Goal: Task Accomplishment & Management: Use online tool/utility

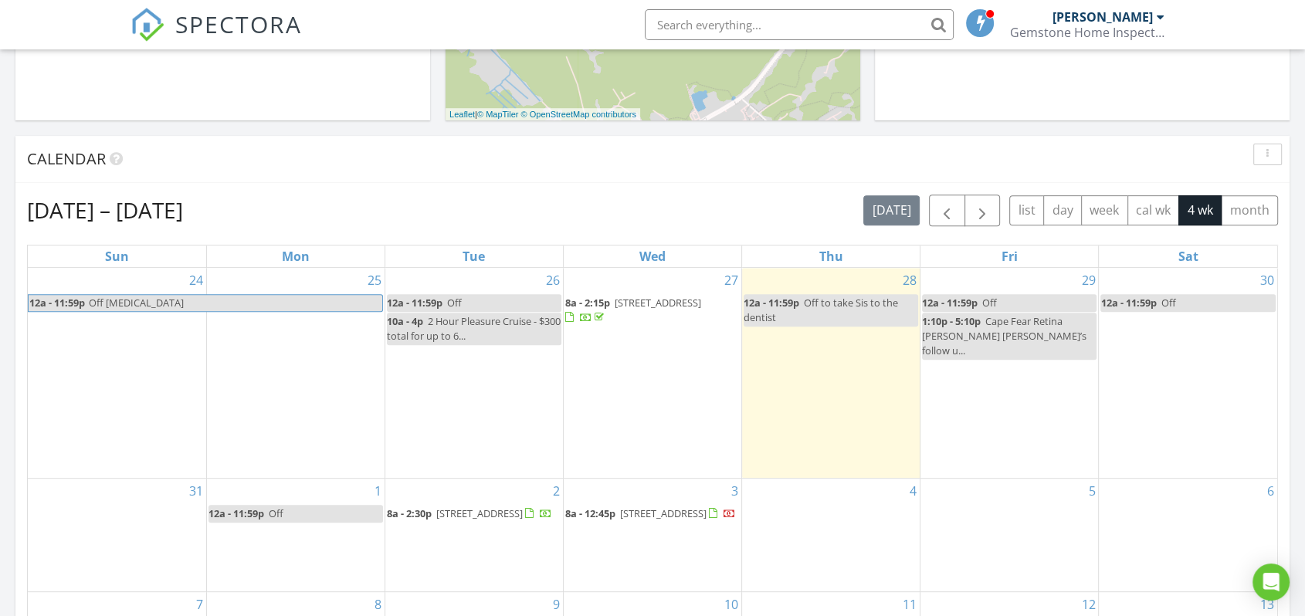
scroll to position [686, 0]
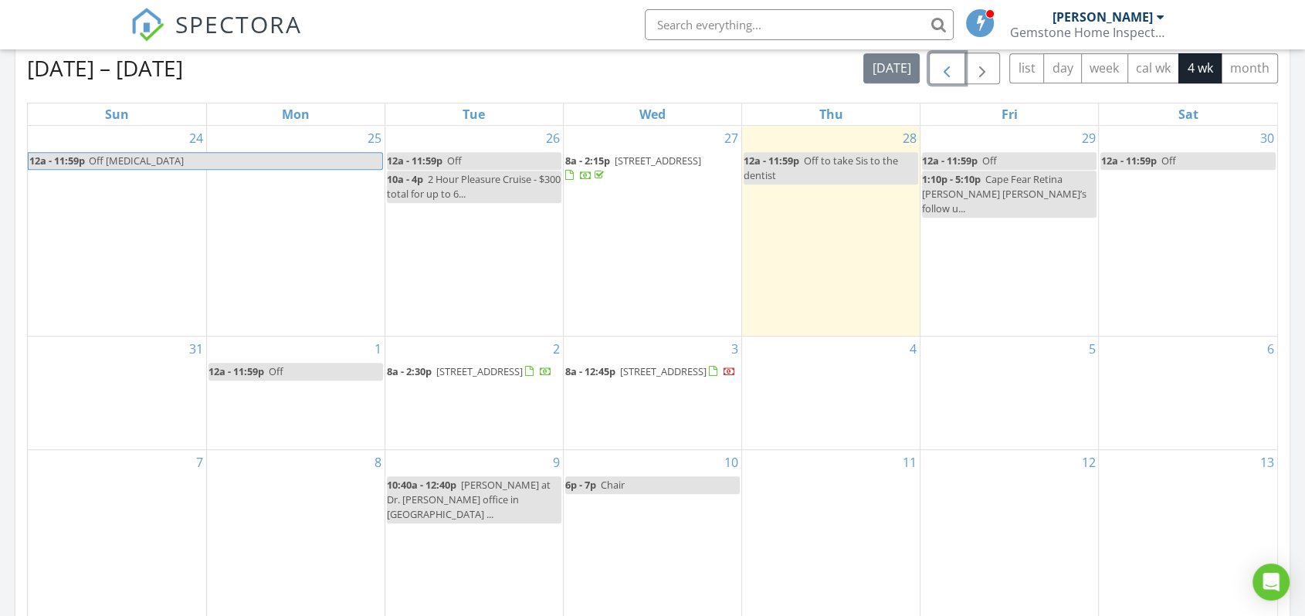
click at [948, 78] on span "button" at bounding box center [946, 68] width 19 height 19
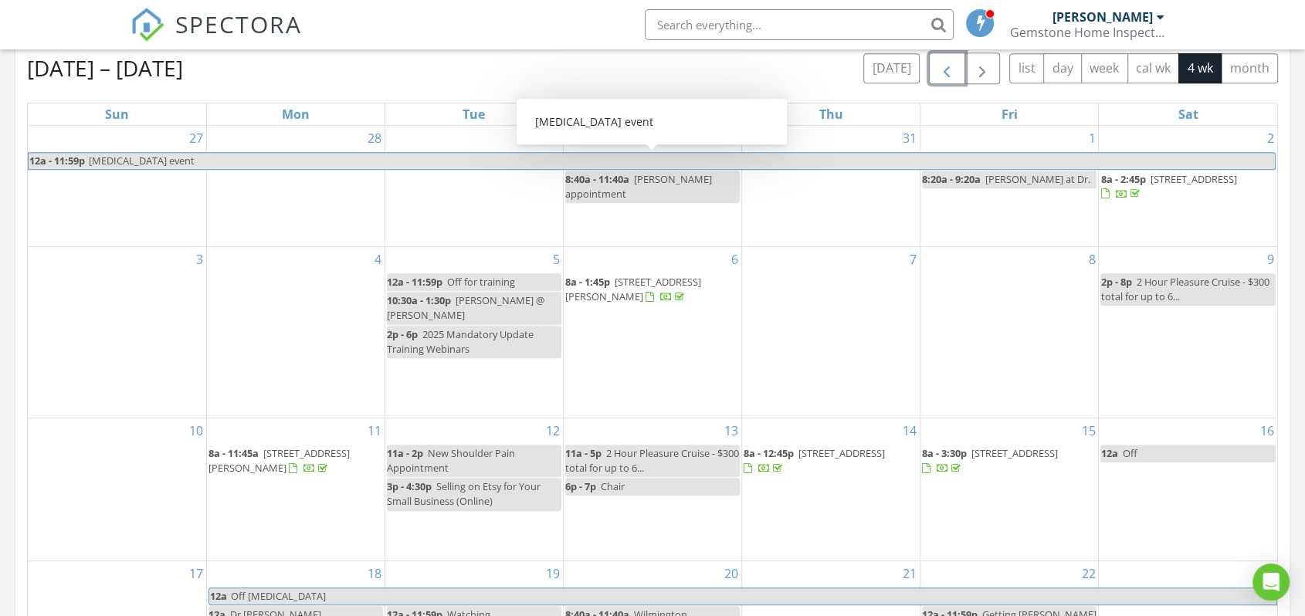
click at [951, 77] on span "button" at bounding box center [946, 68] width 19 height 19
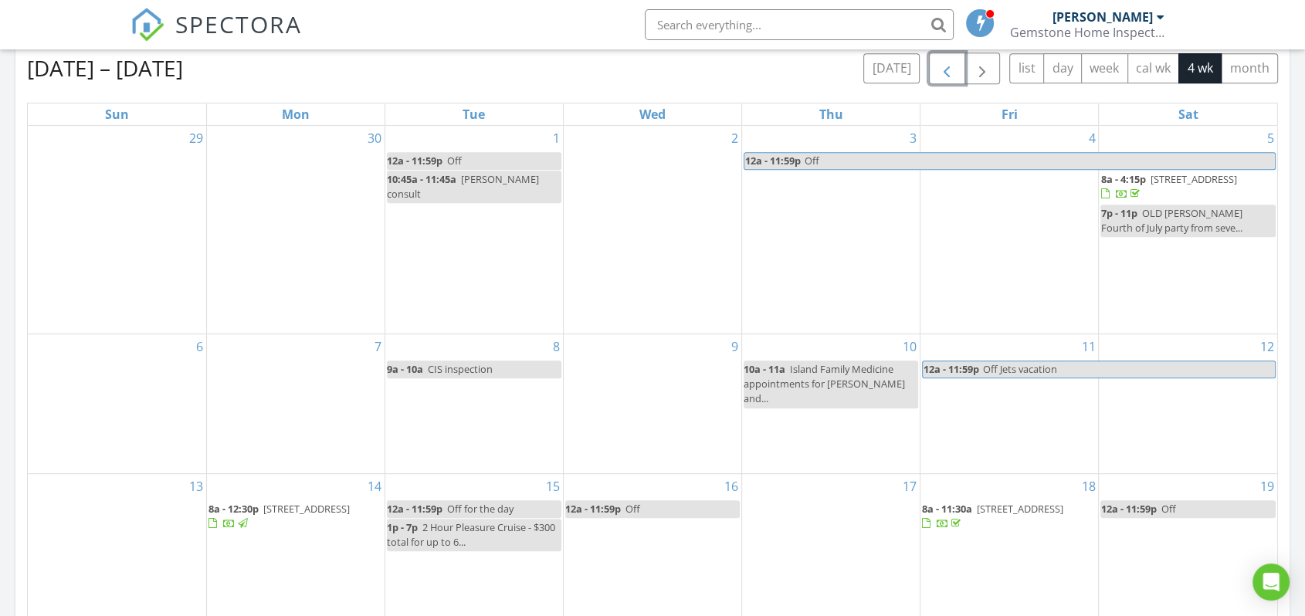
click at [1038, 502] on span "3018 Course Ln, Surf City 28445" at bounding box center [1020, 509] width 86 height 14
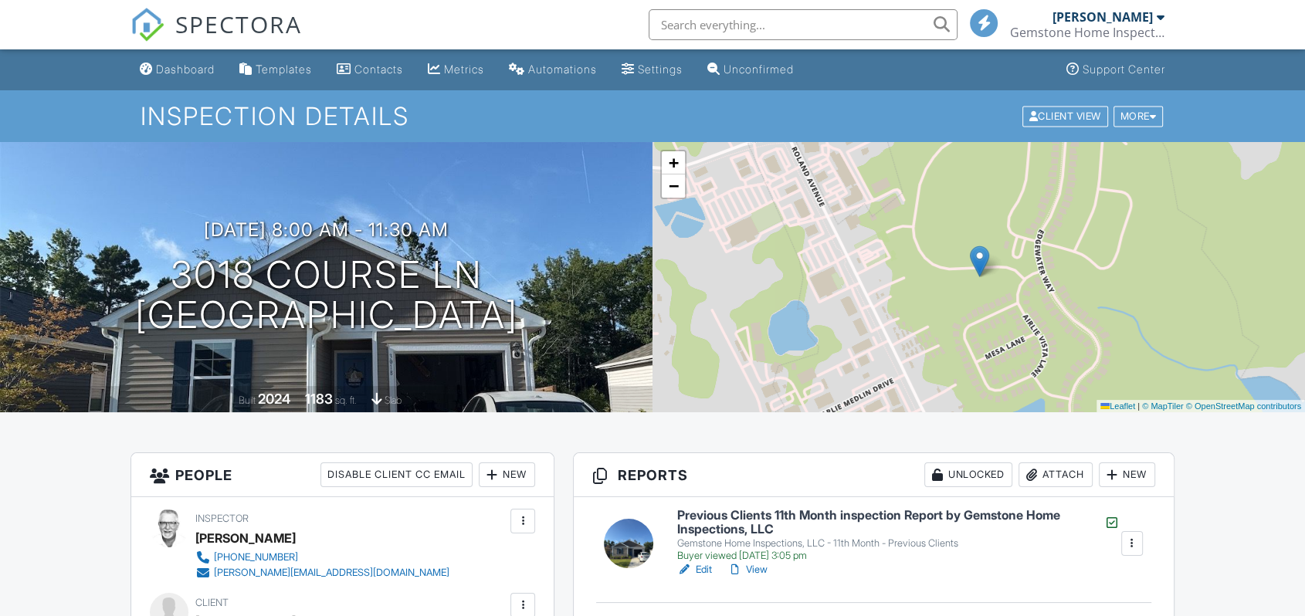
scroll to position [171, 0]
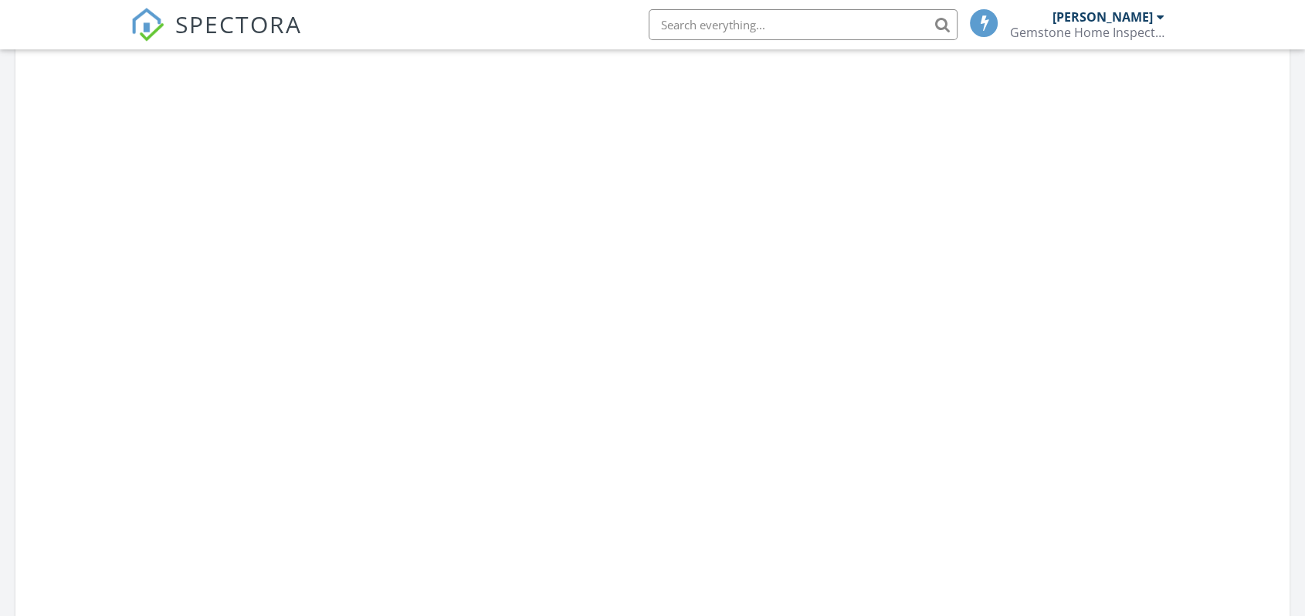
scroll to position [1432, 1332]
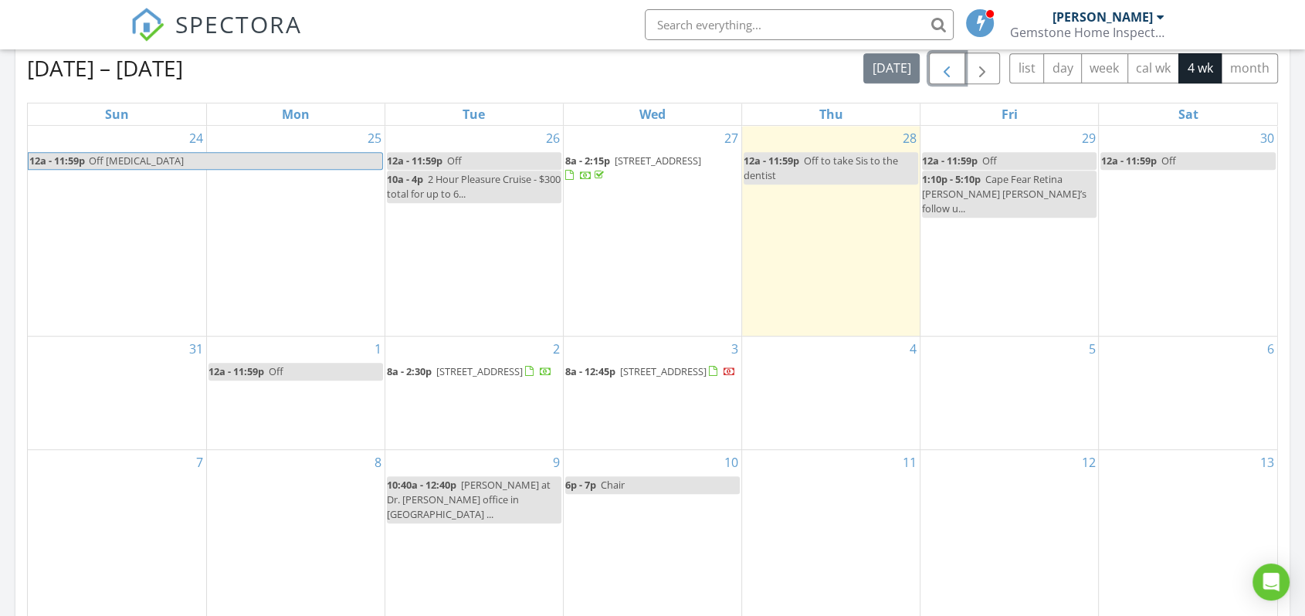
click at [944, 70] on span "button" at bounding box center [946, 68] width 19 height 19
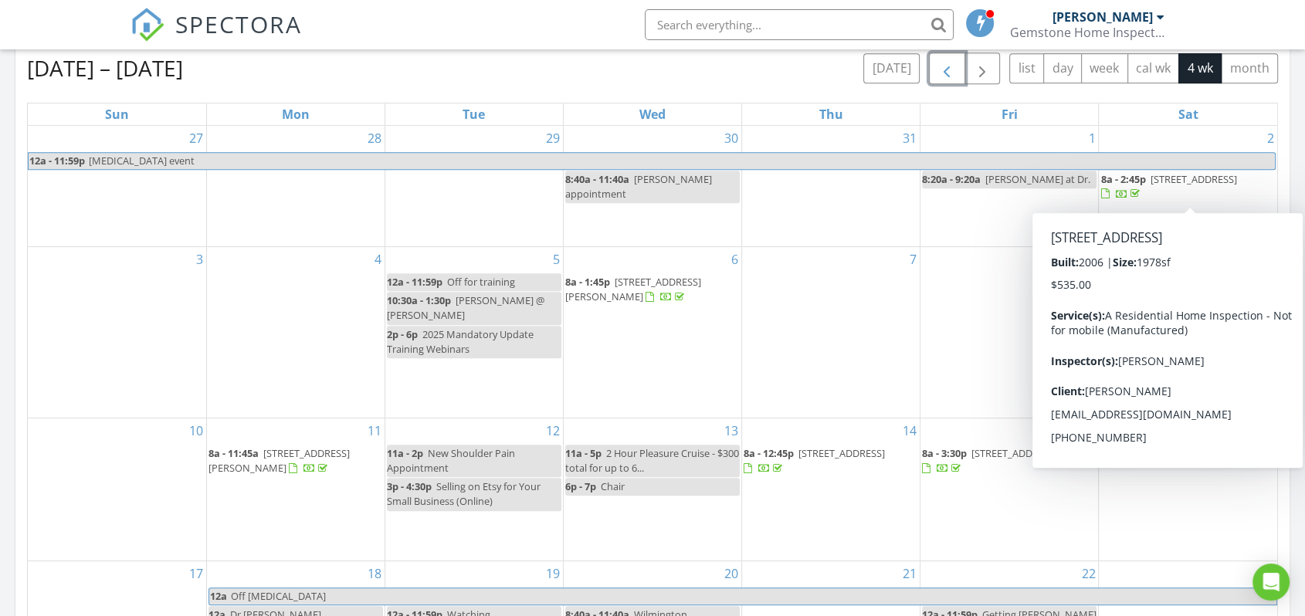
click at [1191, 177] on span "48 Amber Ct, Hampstead 28443" at bounding box center [1193, 179] width 86 height 14
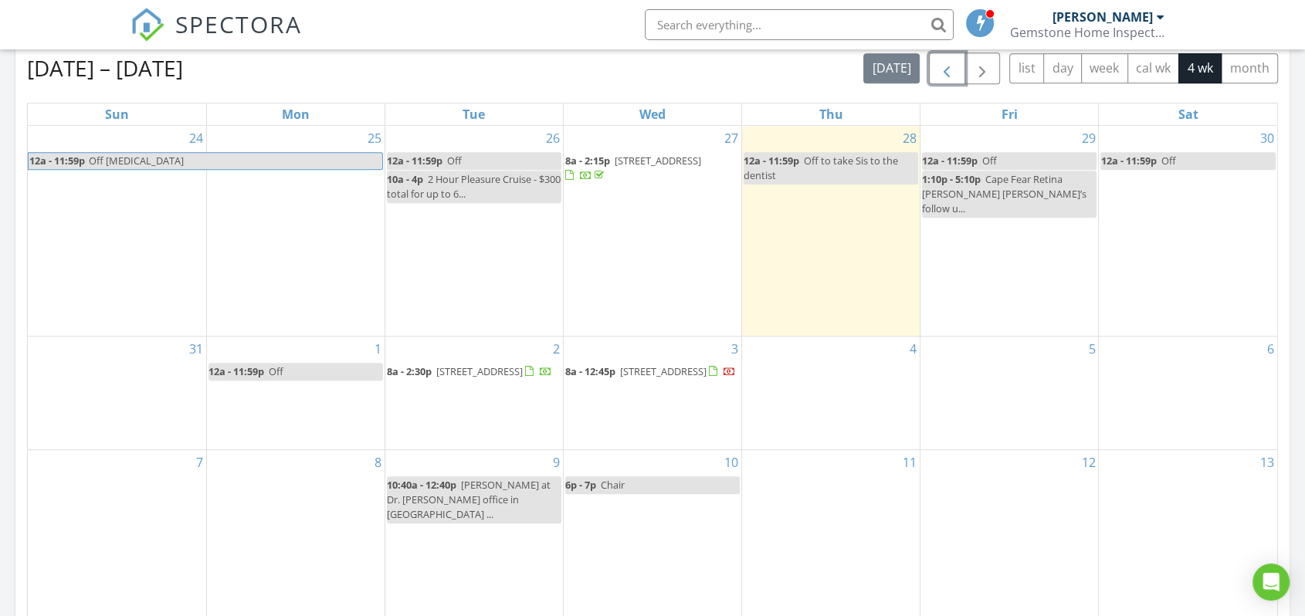
click at [943, 72] on span "button" at bounding box center [946, 68] width 19 height 19
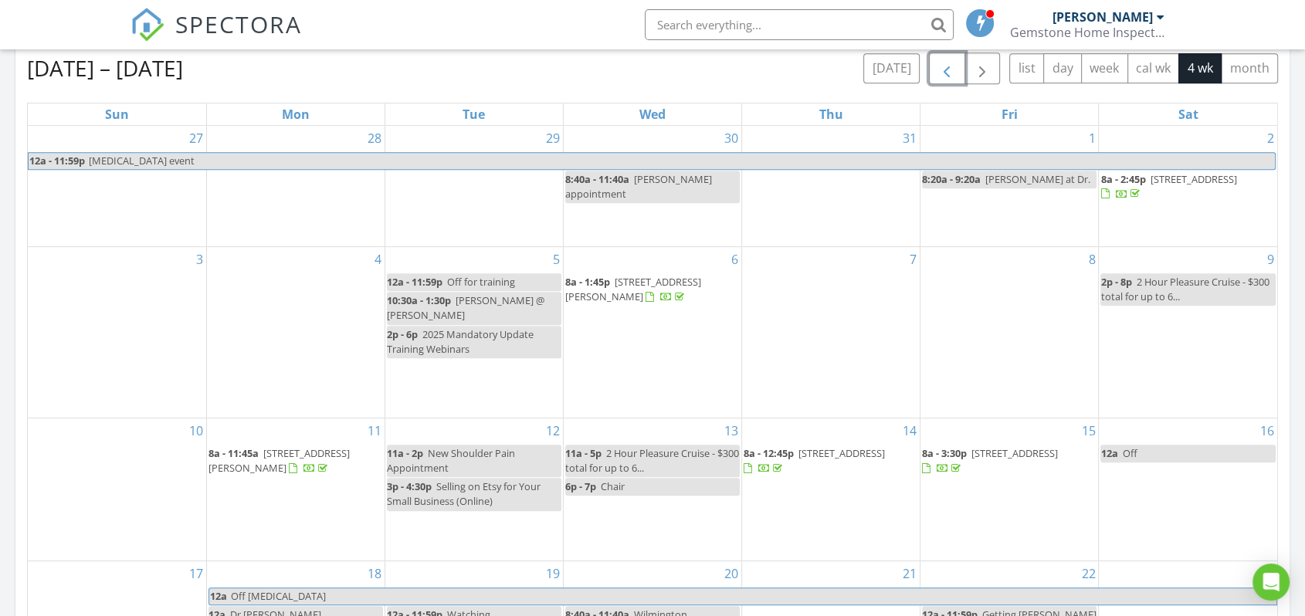
click at [693, 284] on span "201 Pine Island Dr, Holly Ridge 28445" at bounding box center [633, 289] width 136 height 29
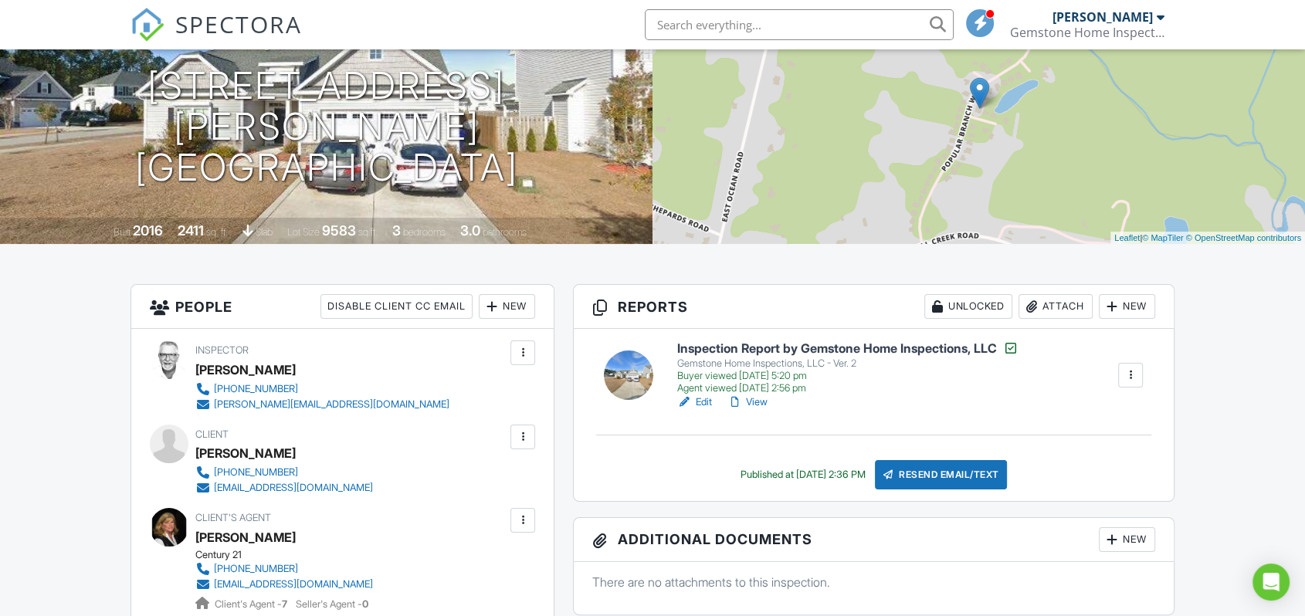
scroll to position [171, 0]
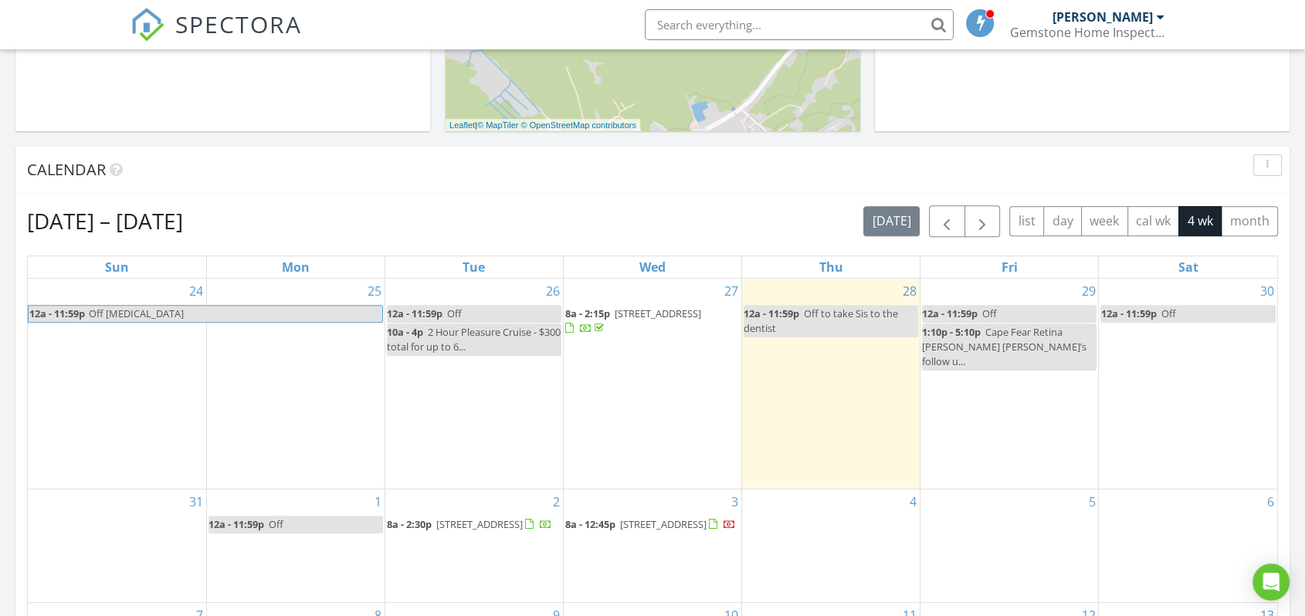
scroll to position [429, 0]
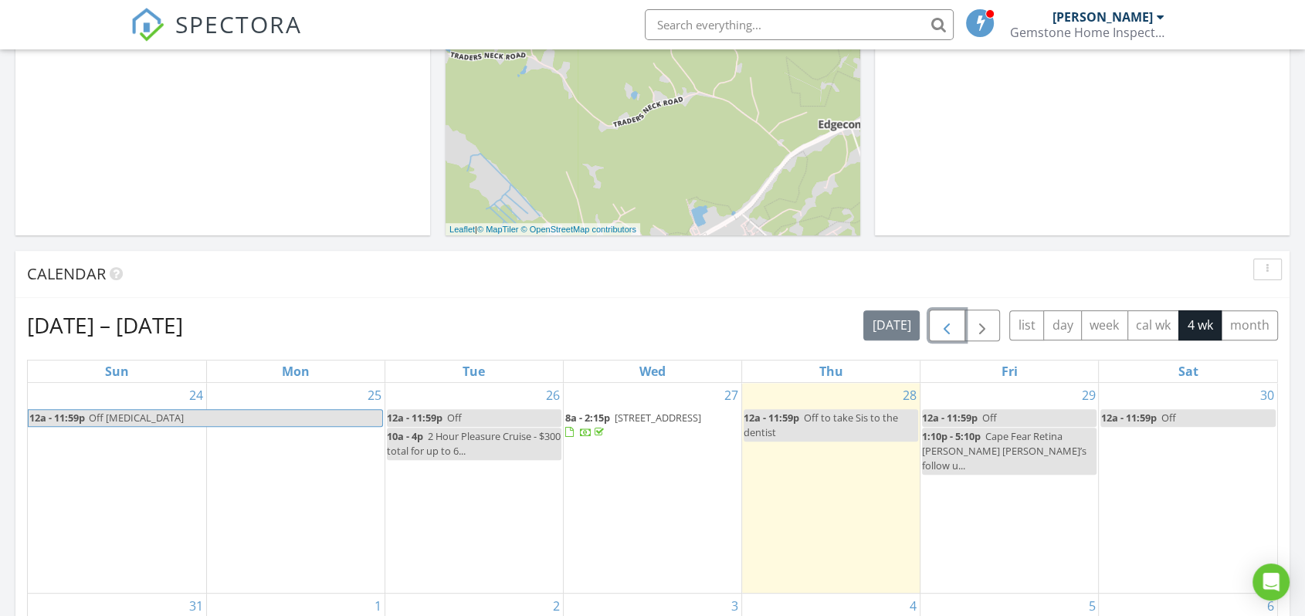
click at [938, 335] on span "button" at bounding box center [946, 326] width 19 height 19
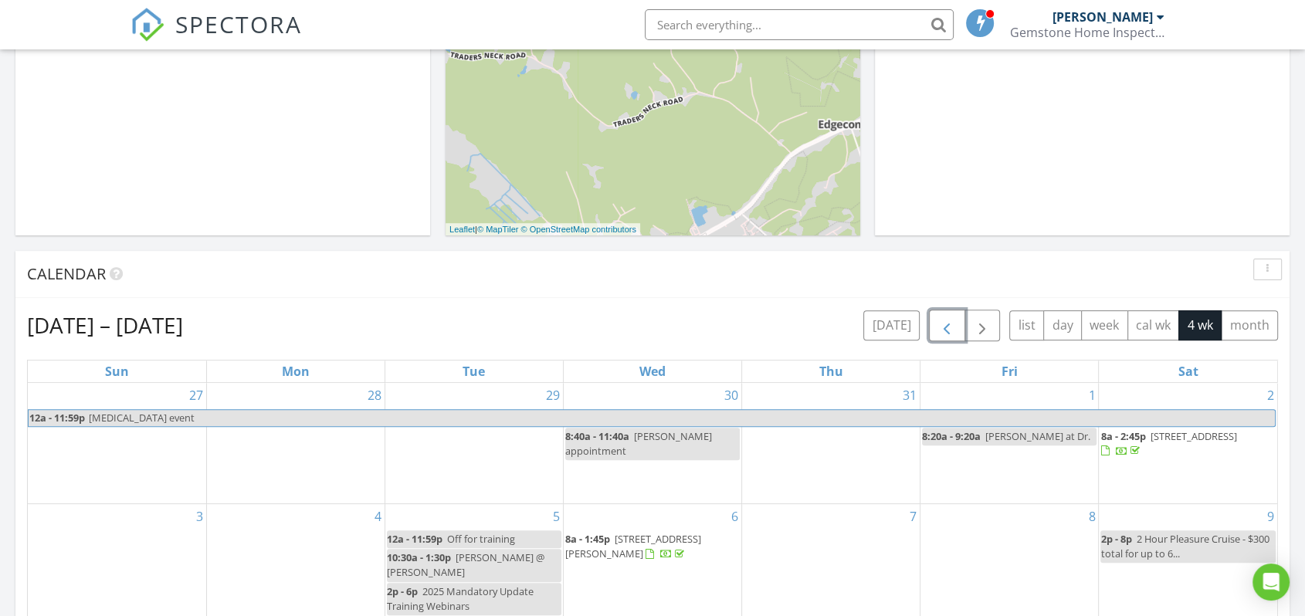
click at [945, 331] on span "button" at bounding box center [946, 326] width 19 height 19
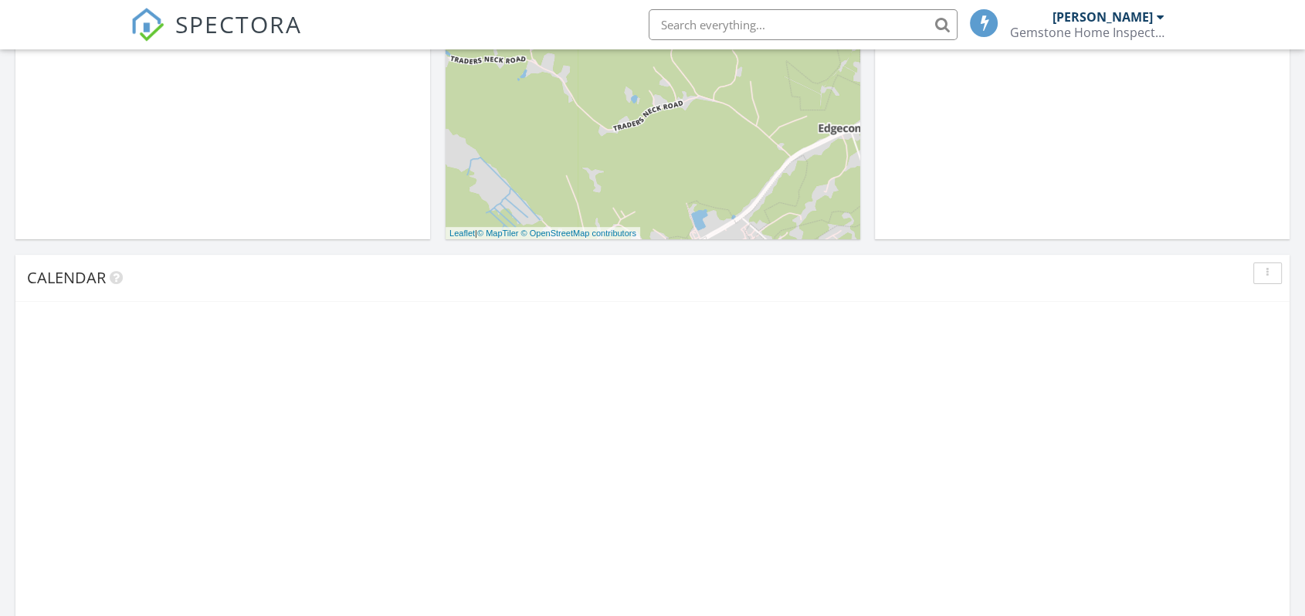
scroll to position [1432, 1332]
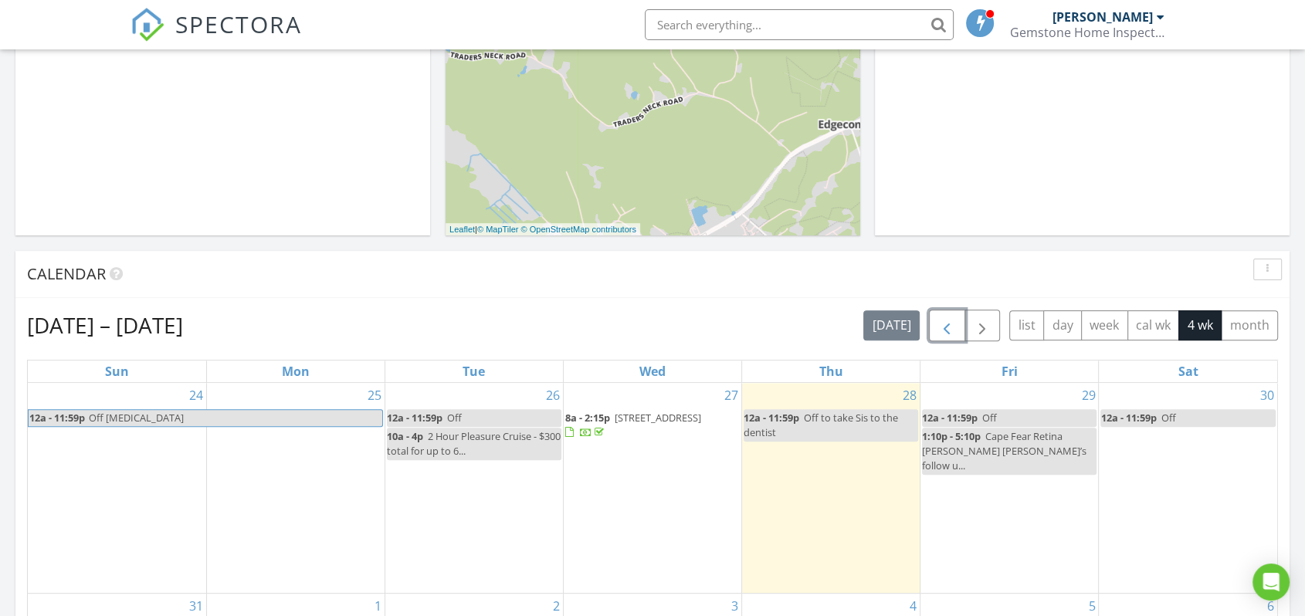
click at [949, 326] on span "button" at bounding box center [946, 326] width 19 height 19
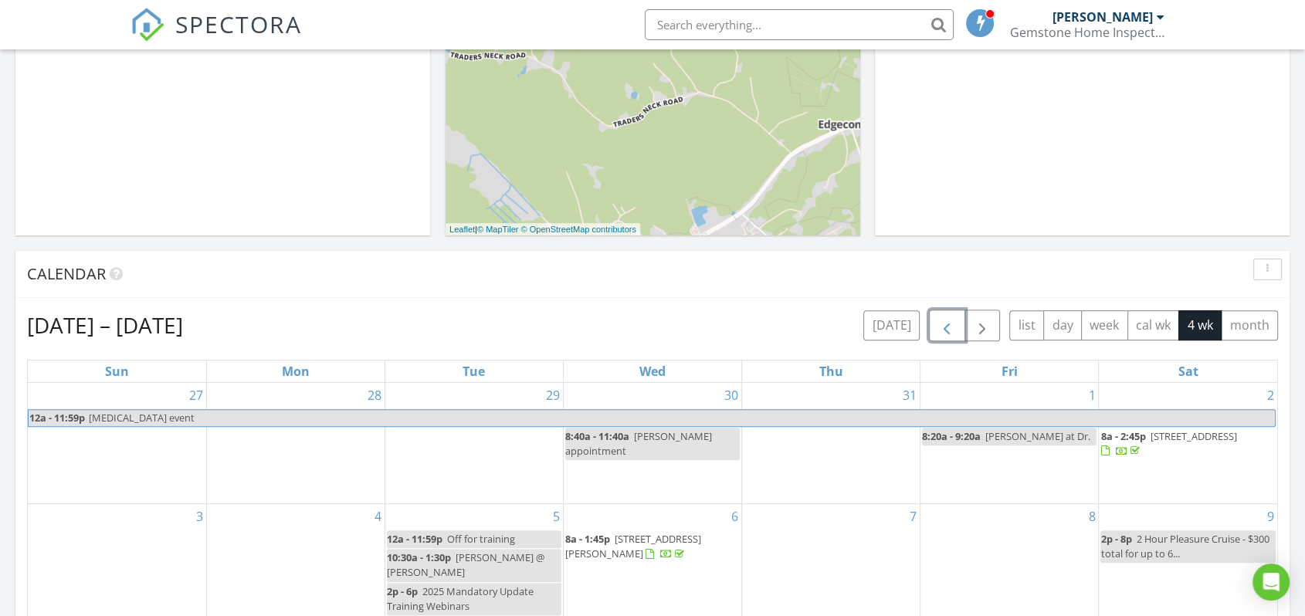
click at [949, 326] on span "button" at bounding box center [946, 326] width 19 height 19
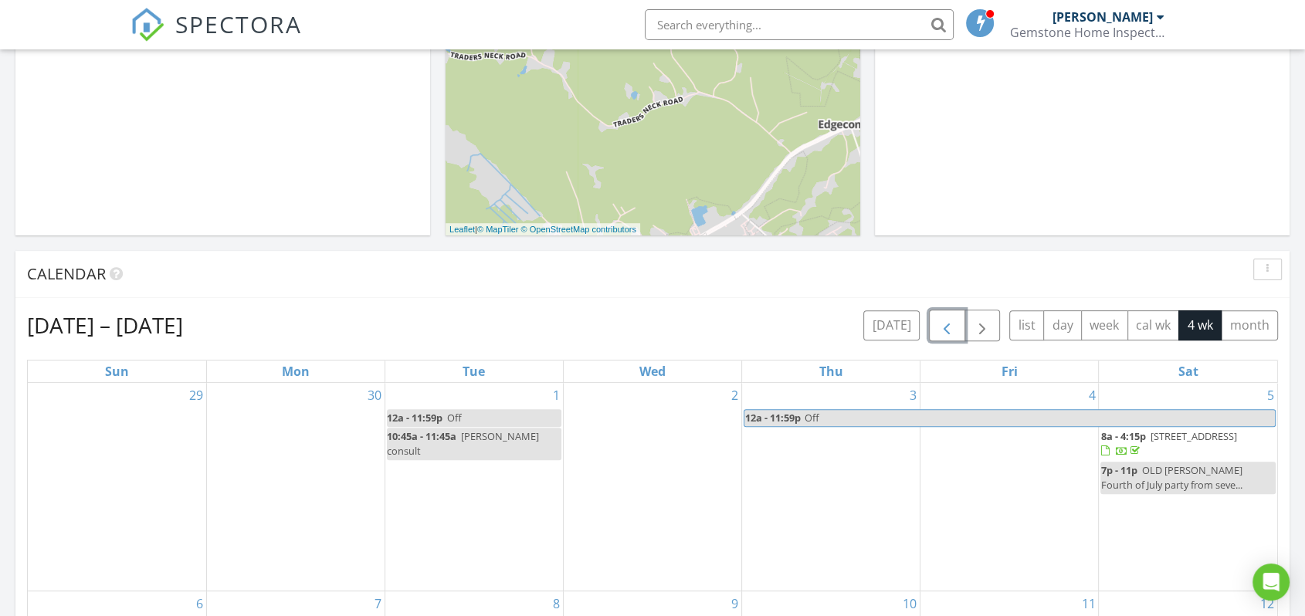
click at [949, 326] on span "button" at bounding box center [946, 326] width 19 height 19
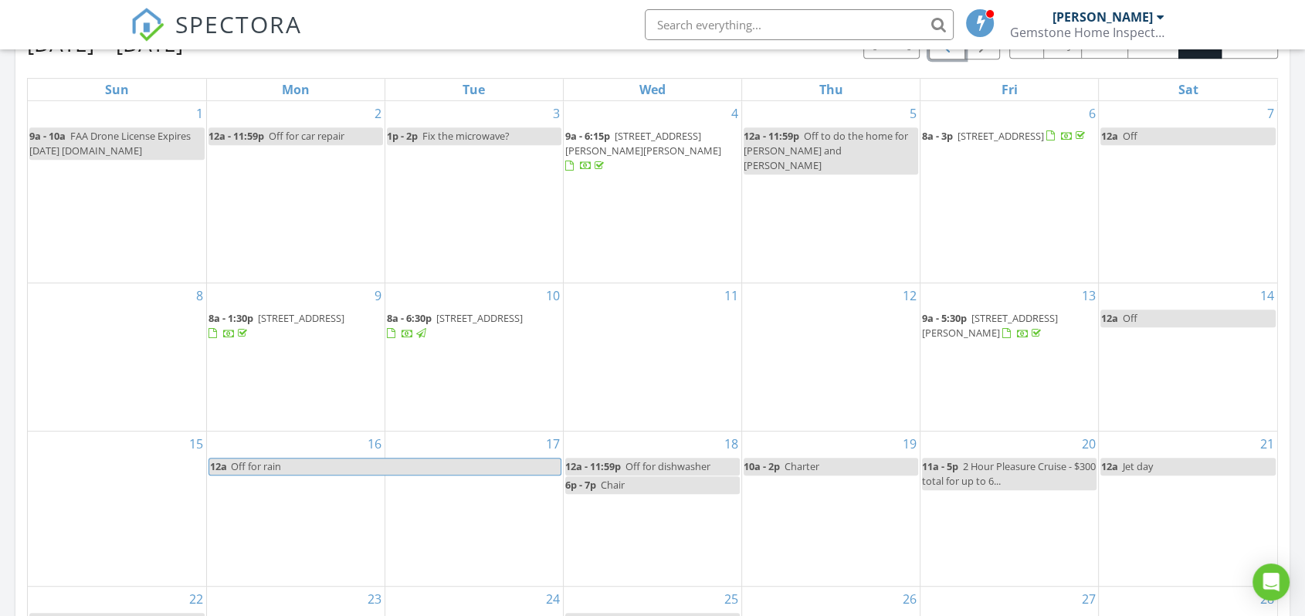
scroll to position [600, 0]
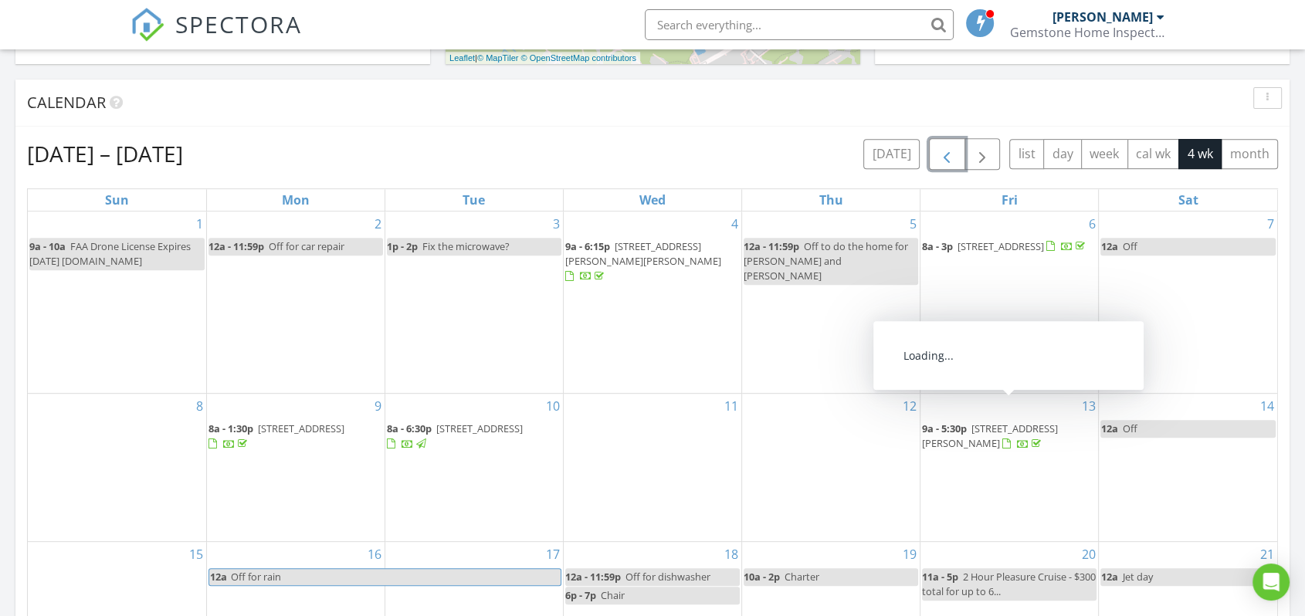
click at [1038, 422] on span "206 W Williams St, Burgaw 28425" at bounding box center [990, 436] width 136 height 29
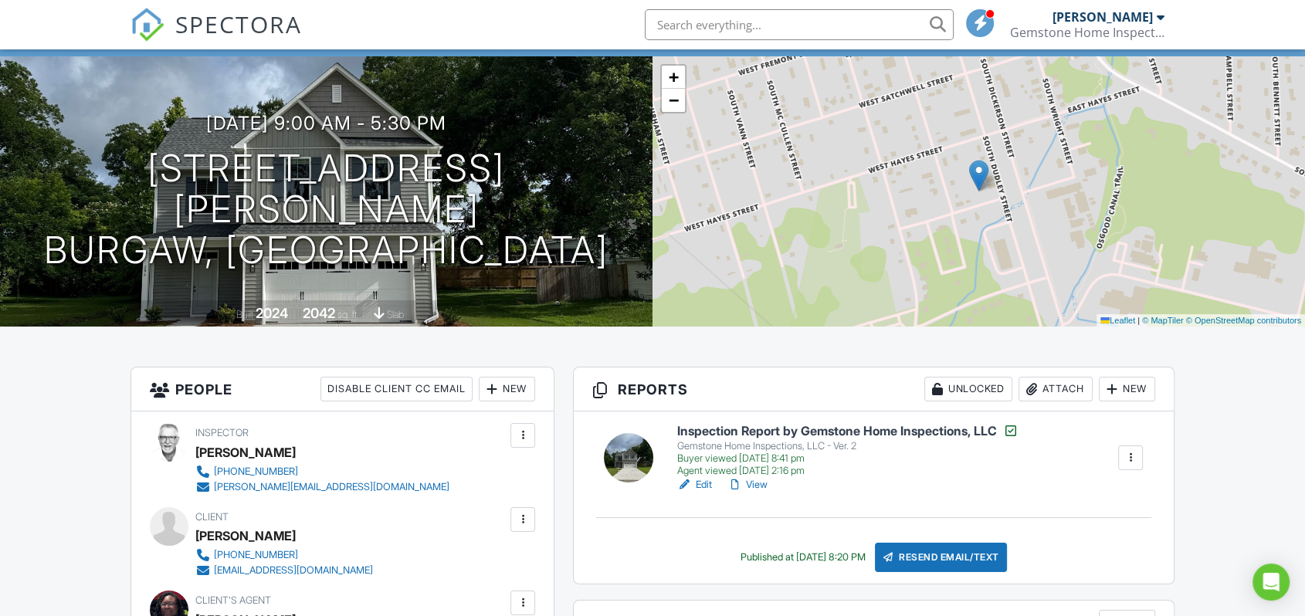
click at [860, 429] on h6 "Inspection Report by Gemstone Home Inspections, LLC" at bounding box center [847, 430] width 341 height 15
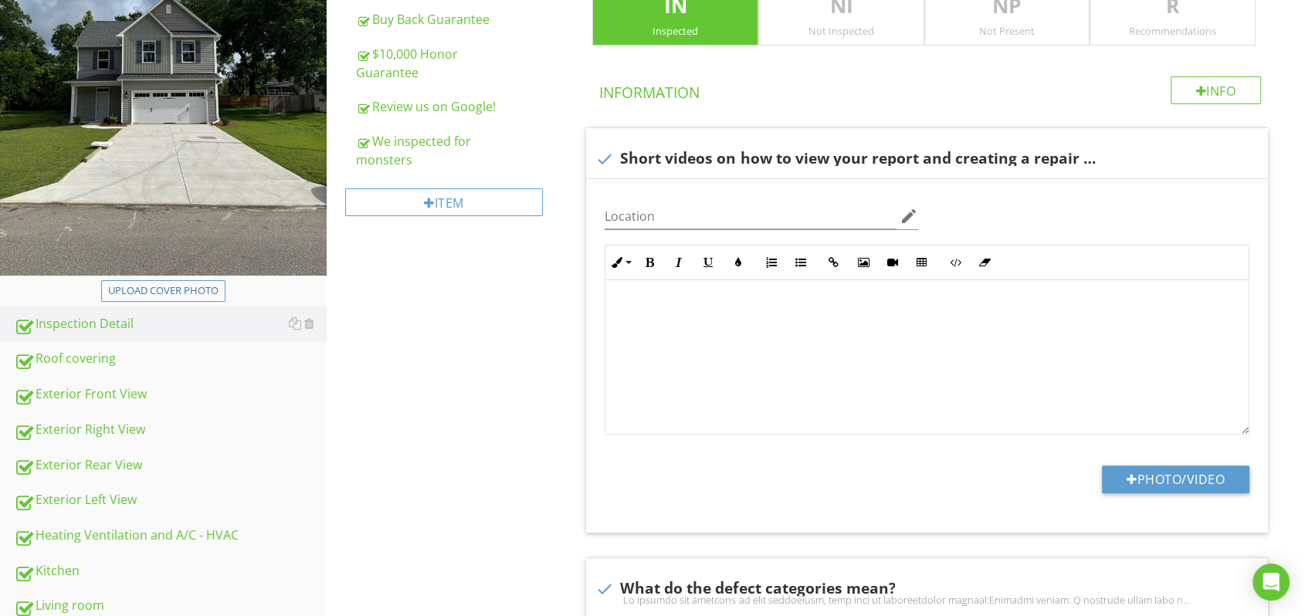
scroll to position [343, 0]
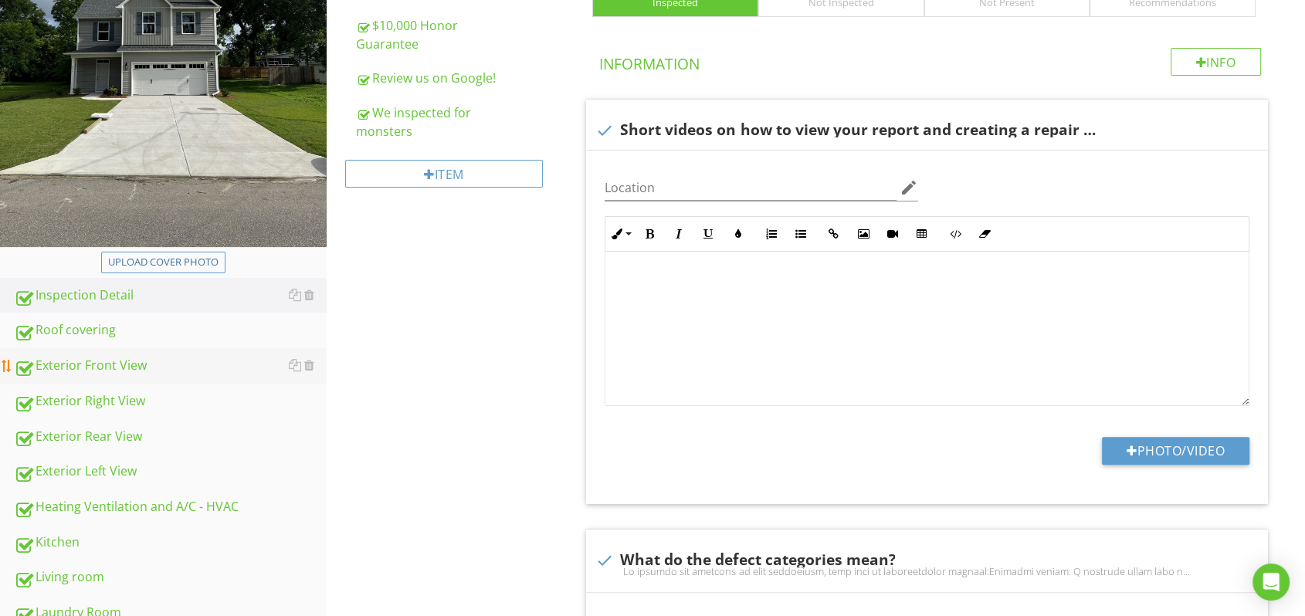
click at [168, 361] on div "Exterior Front View" at bounding box center [170, 366] width 313 height 20
type textarea "<p><span class="fr-video fr-draggable" contenteditable="false" style="display: …"
type textarea "<p><img src="https://cdn.spectora.com/editor_assets/images/000/573/720/original…"
type textarea "<p><img src="https://cdn.spectora.com/editor_assets/images/000/014/172/original…"
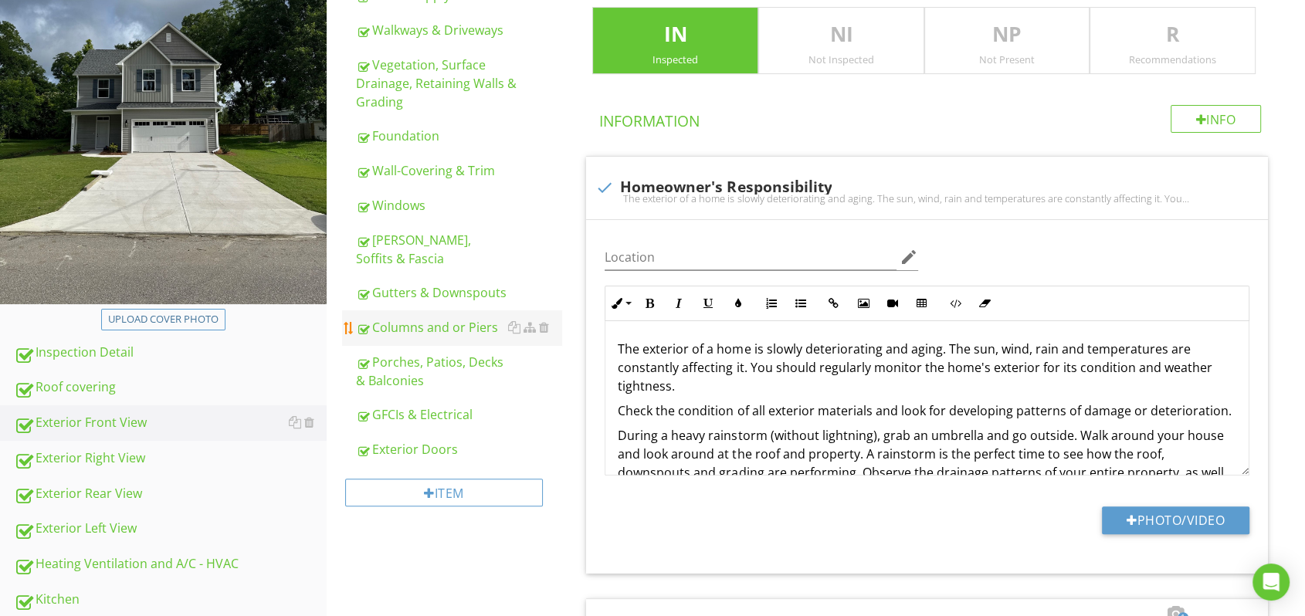
scroll to position [257, 0]
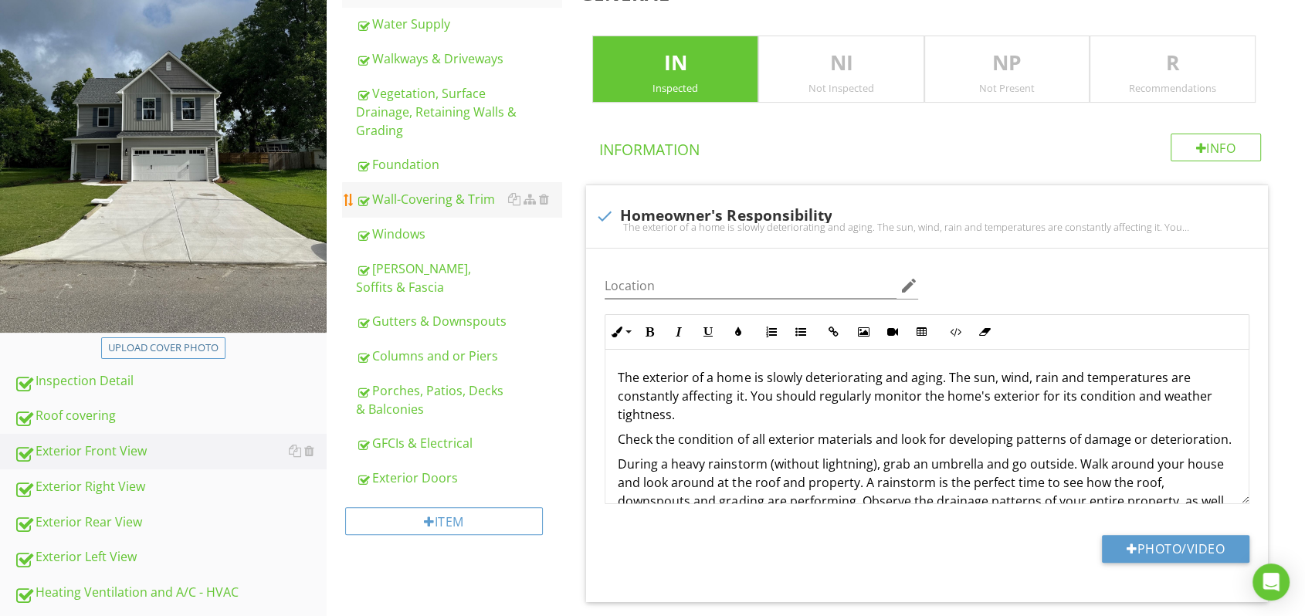
click at [446, 203] on div "Wall-Covering & Trim" at bounding box center [459, 199] width 206 height 19
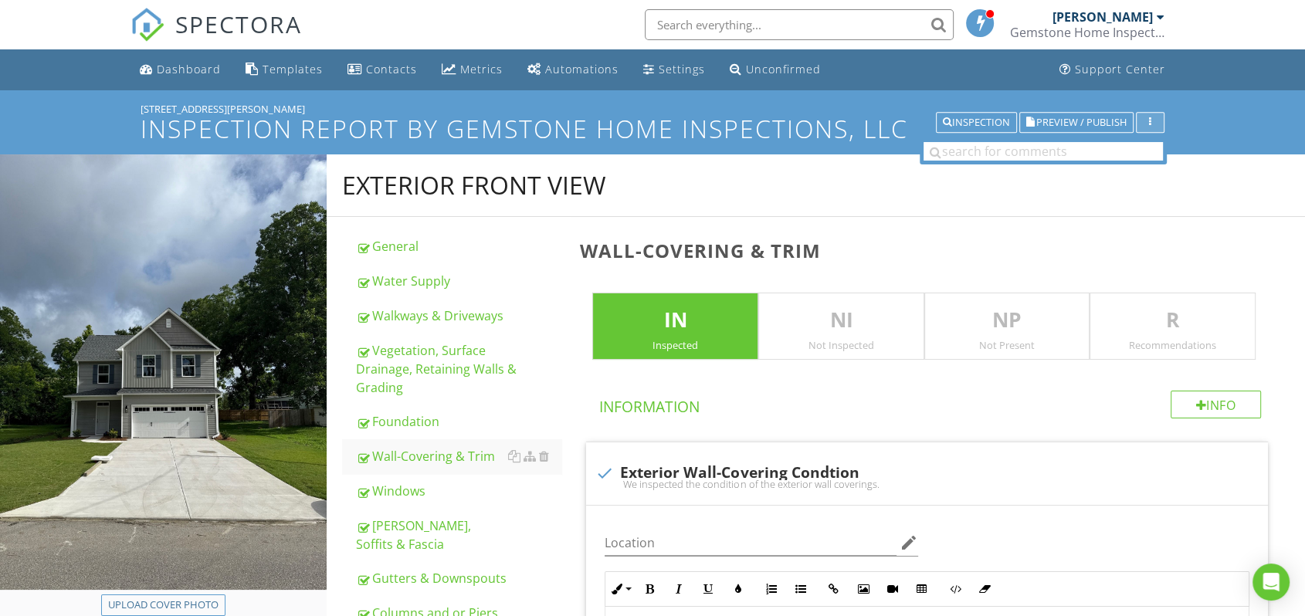
click at [1160, 121] on button "button" at bounding box center [1150, 123] width 29 height 22
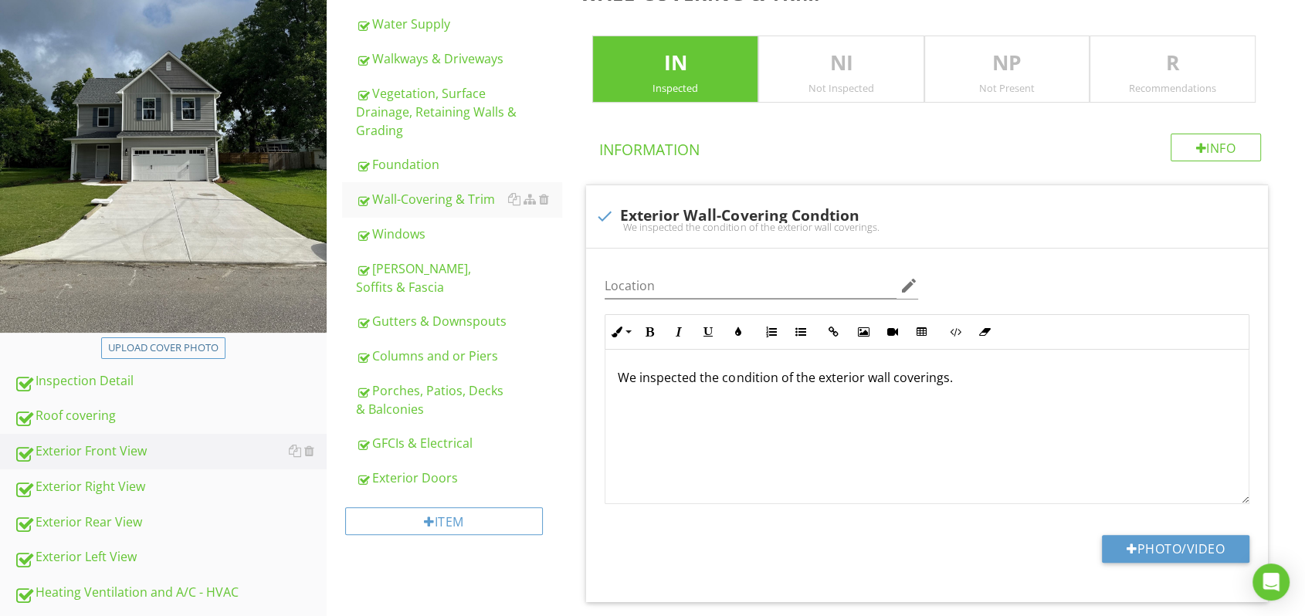
scroll to position [343, 0]
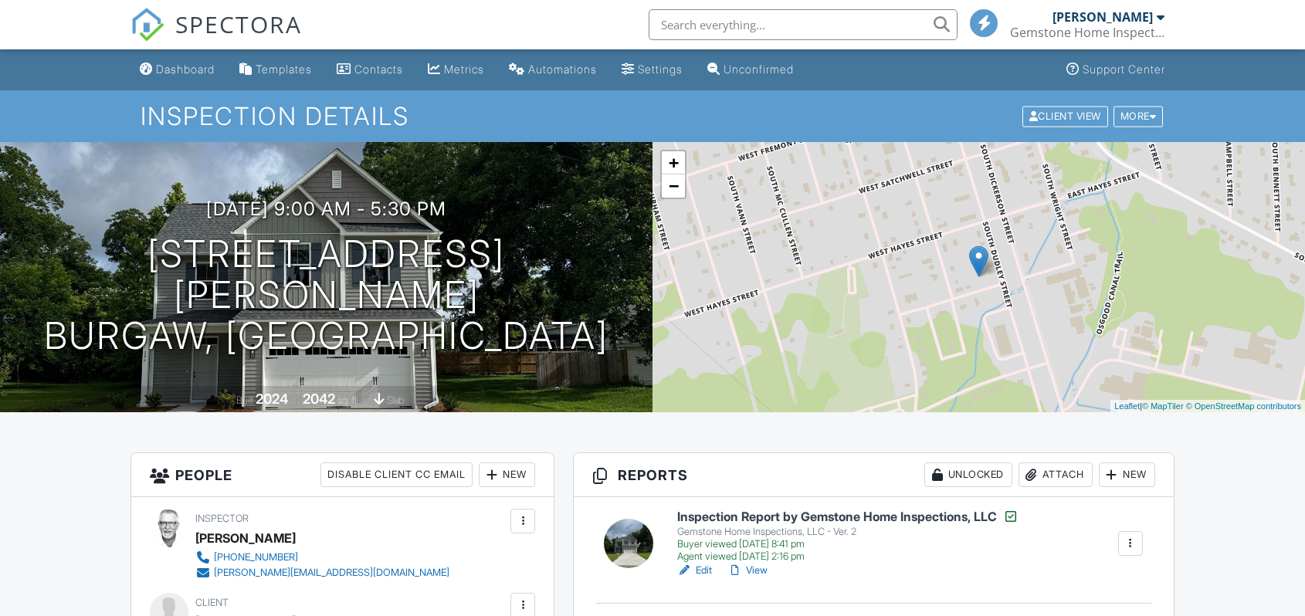
click at [1127, 463] on div "New" at bounding box center [1127, 475] width 56 height 25
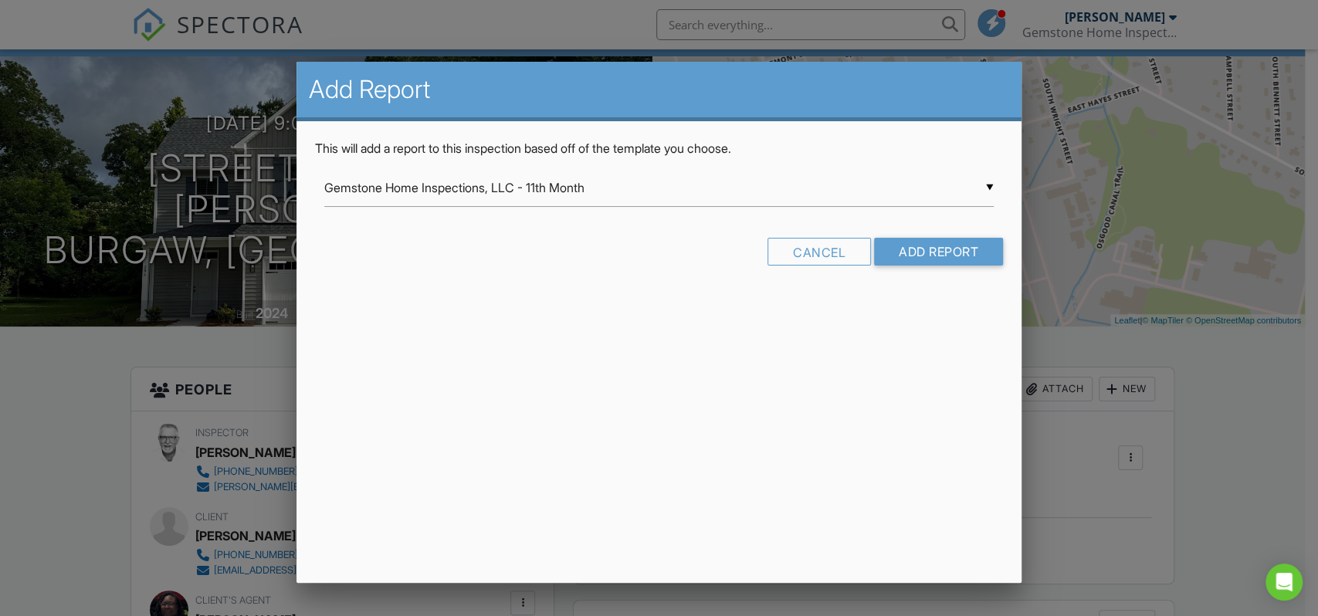
click at [1213, 413] on div at bounding box center [659, 308] width 1318 height 771
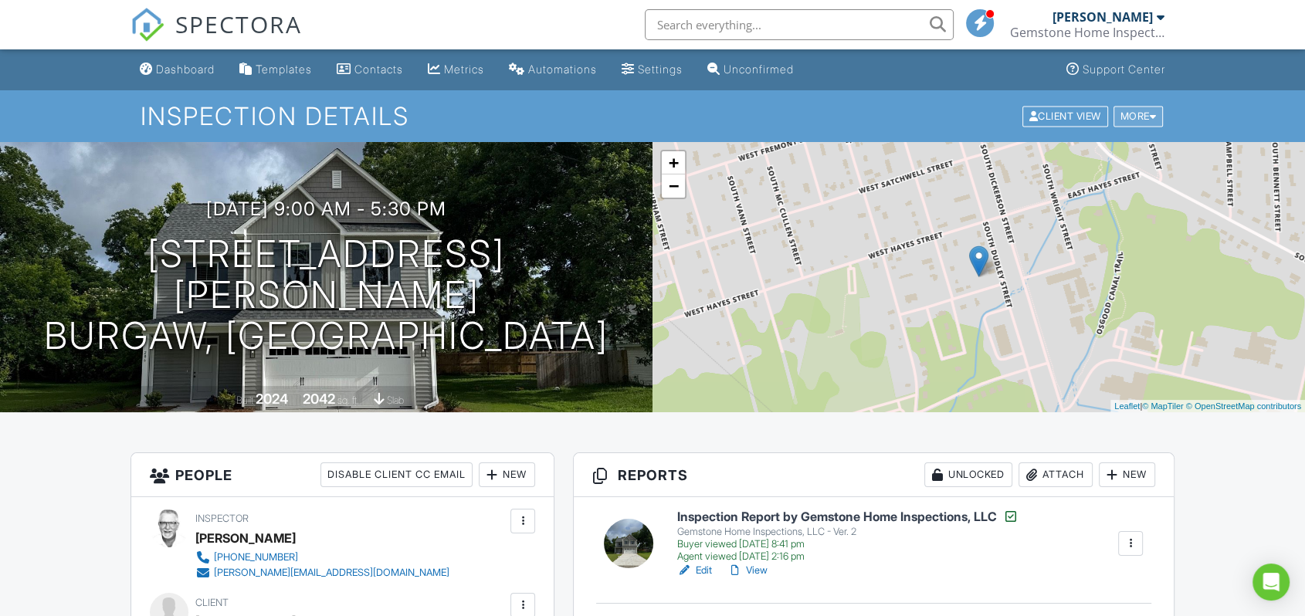
click at [1146, 114] on div "More" at bounding box center [1139, 116] width 50 height 21
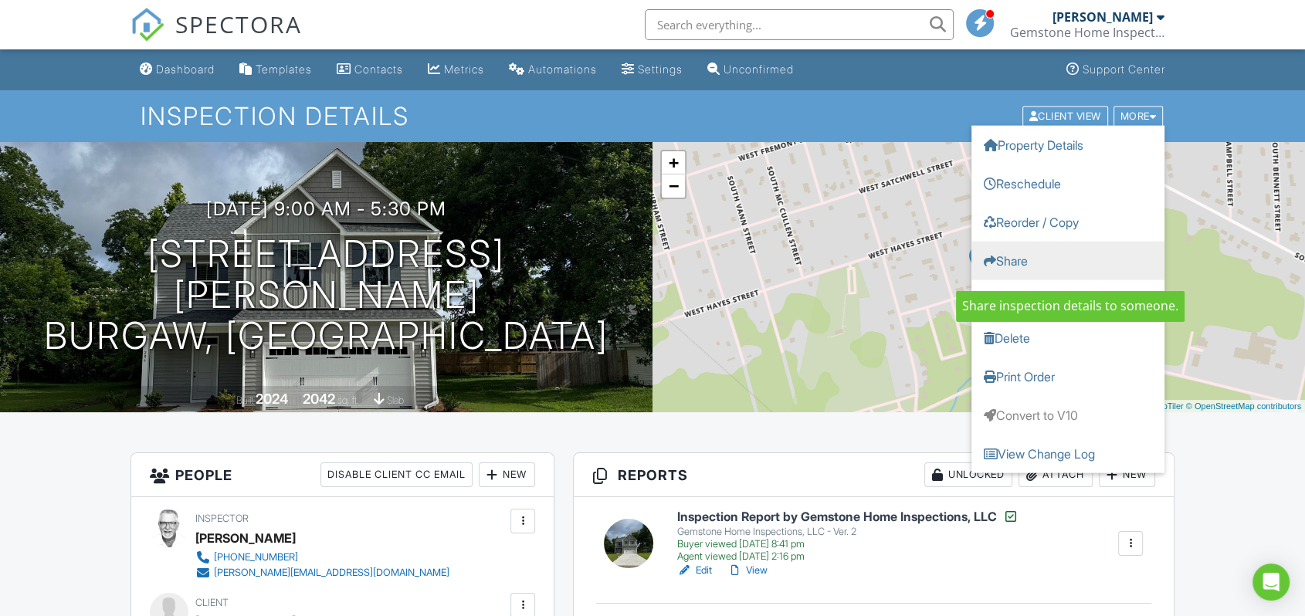
click at [1043, 269] on link "Share" at bounding box center [1067, 260] width 193 height 39
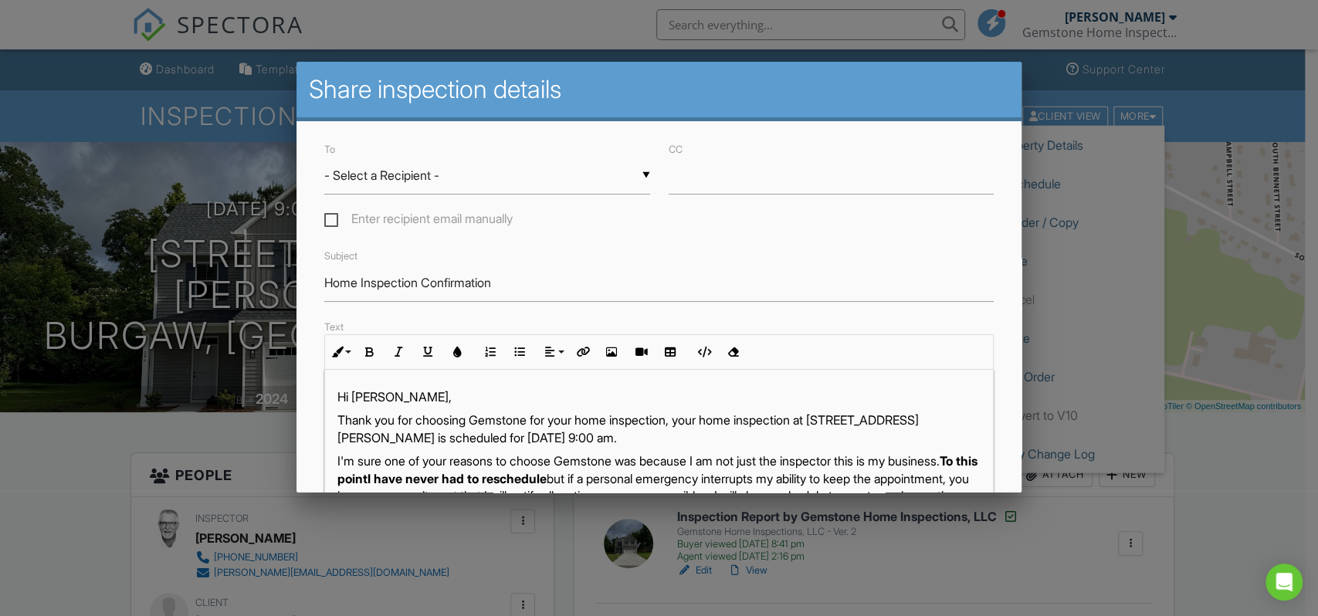
click at [1223, 123] on div at bounding box center [659, 308] width 1318 height 771
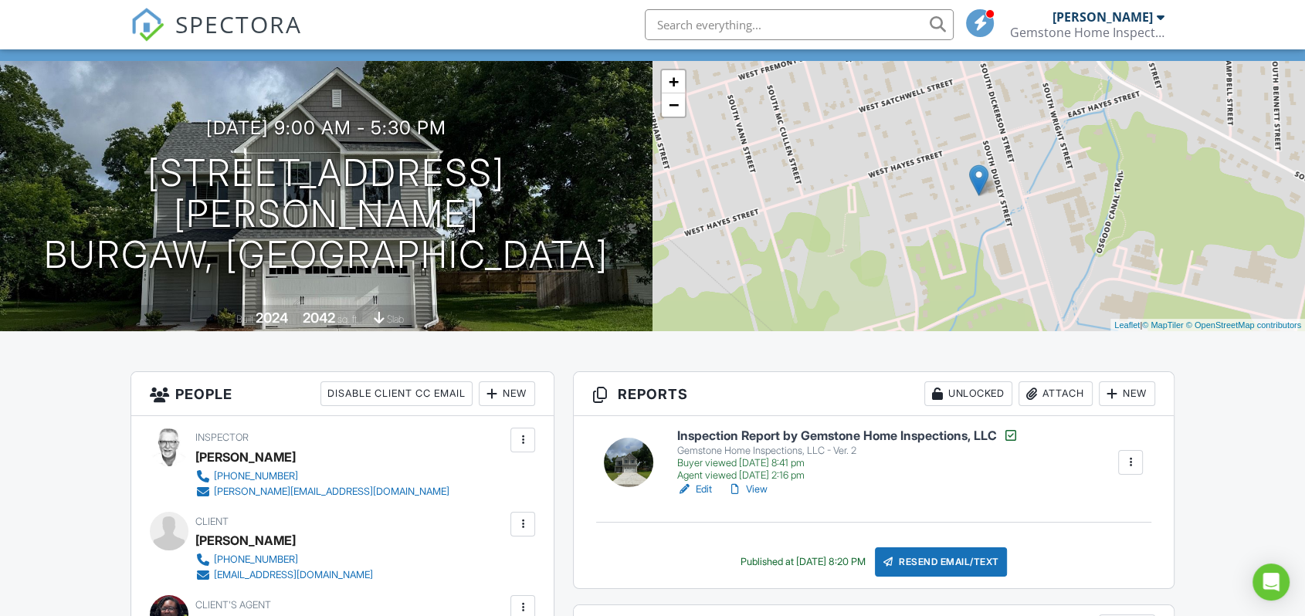
scroll to position [171, 0]
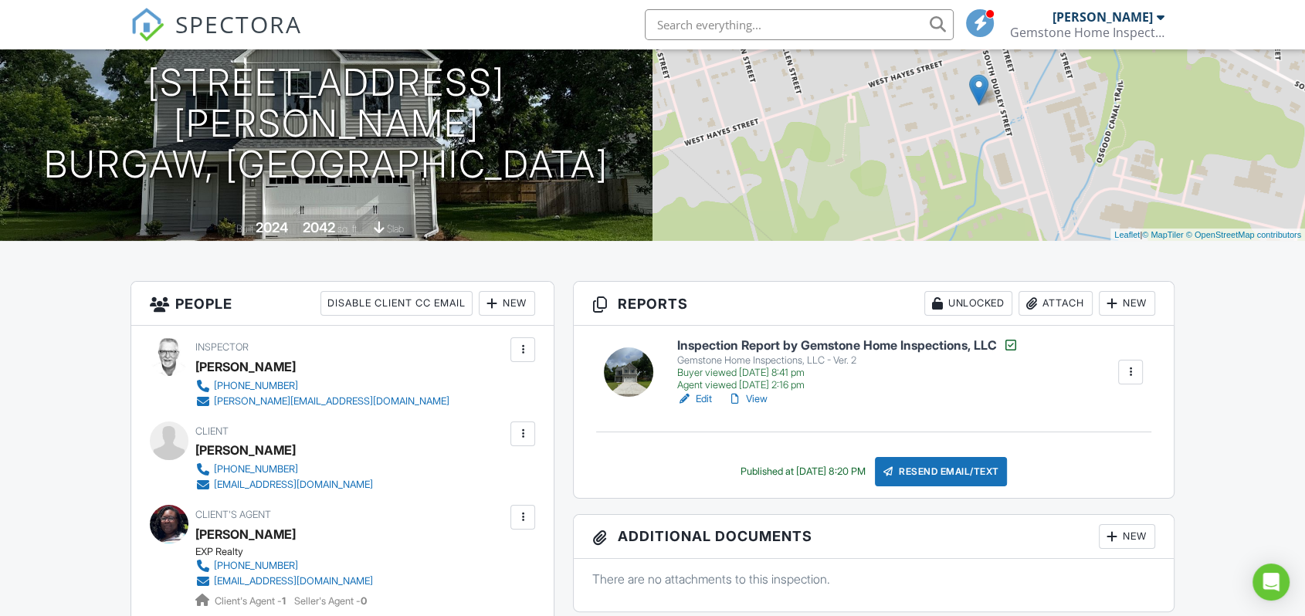
click at [1134, 371] on div at bounding box center [1130, 371] width 15 height 15
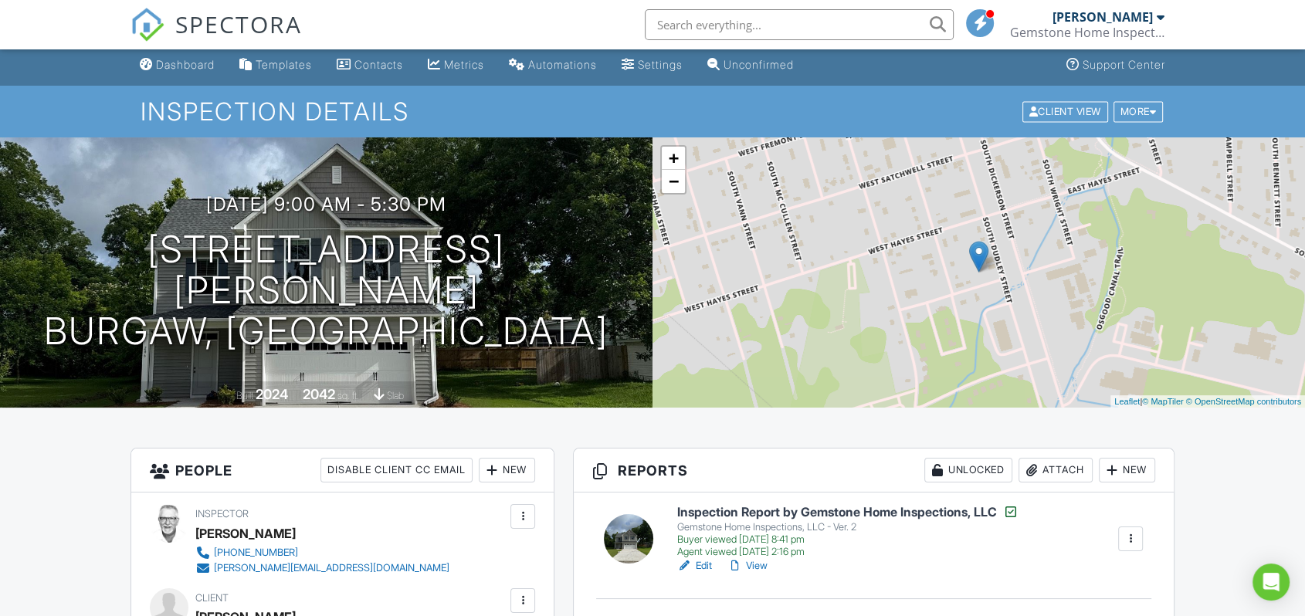
scroll to position [0, 0]
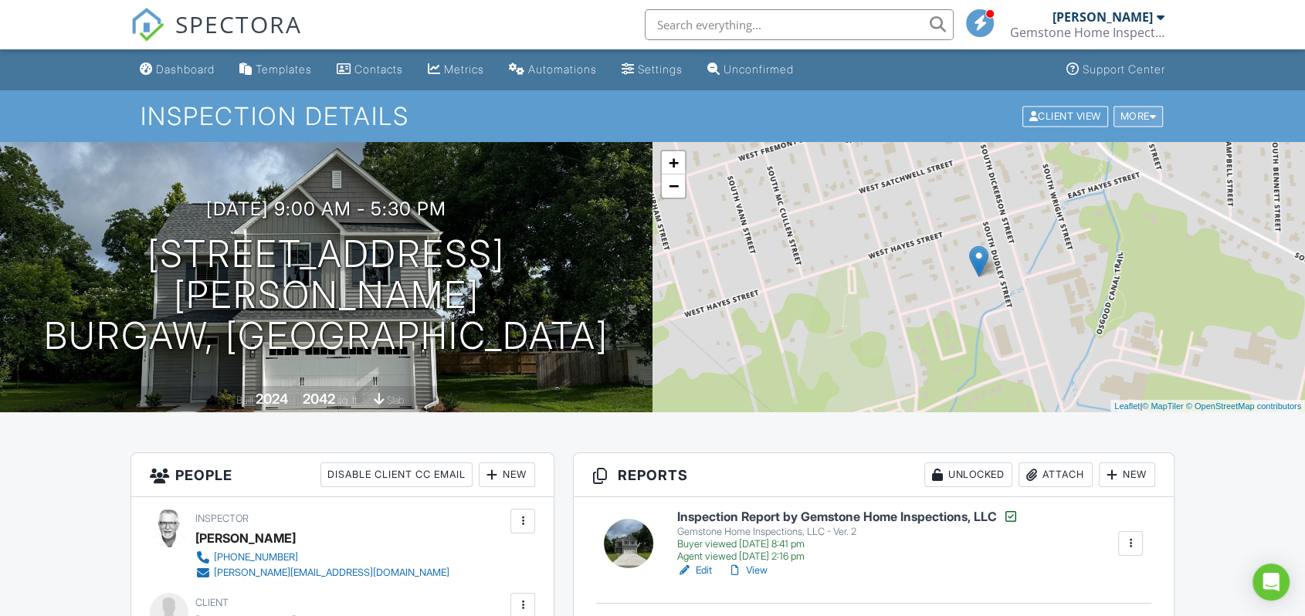
click at [1143, 117] on div "More" at bounding box center [1139, 116] width 50 height 21
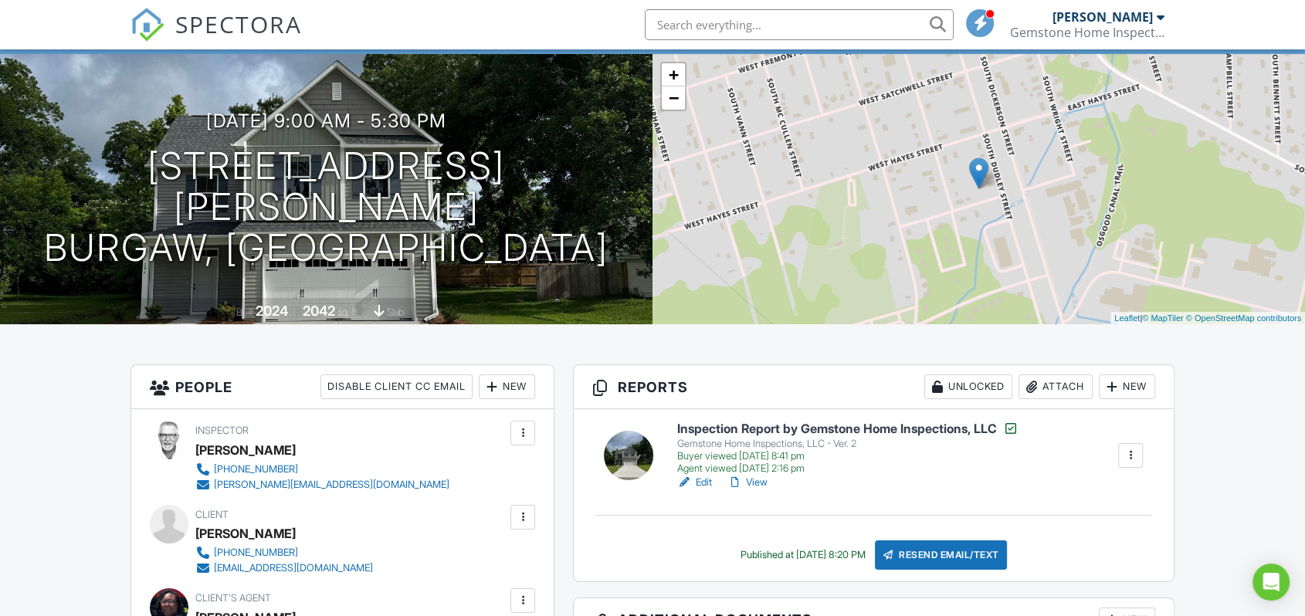
scroll to position [171, 0]
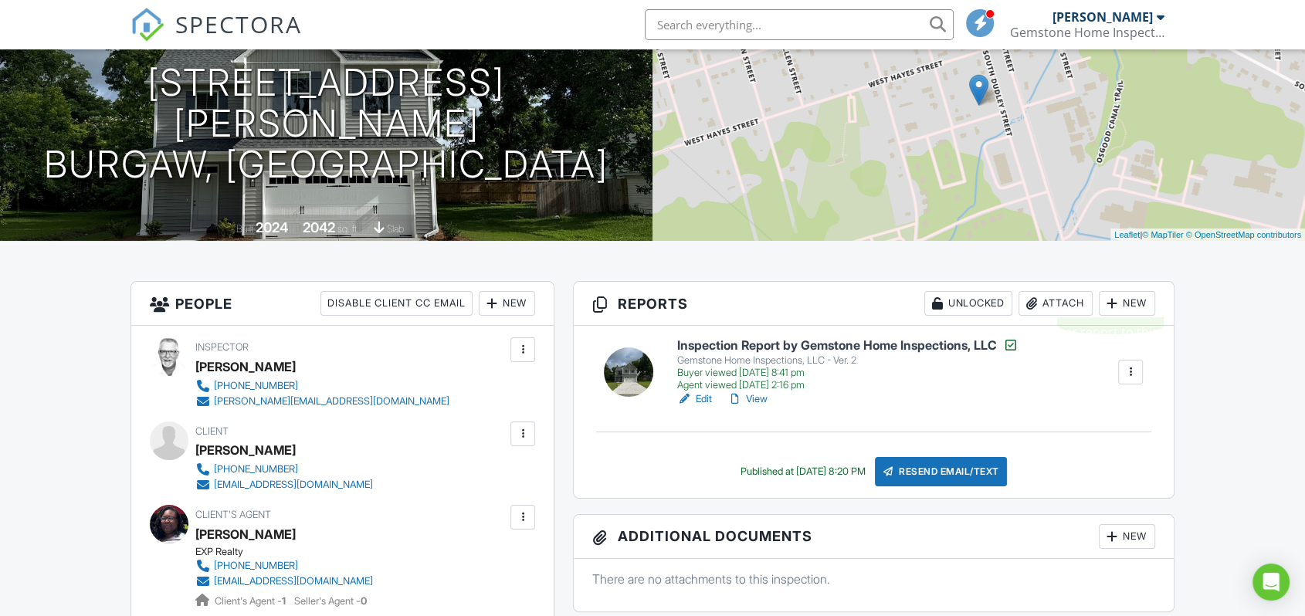
click at [1111, 307] on div at bounding box center [1111, 303] width 15 height 15
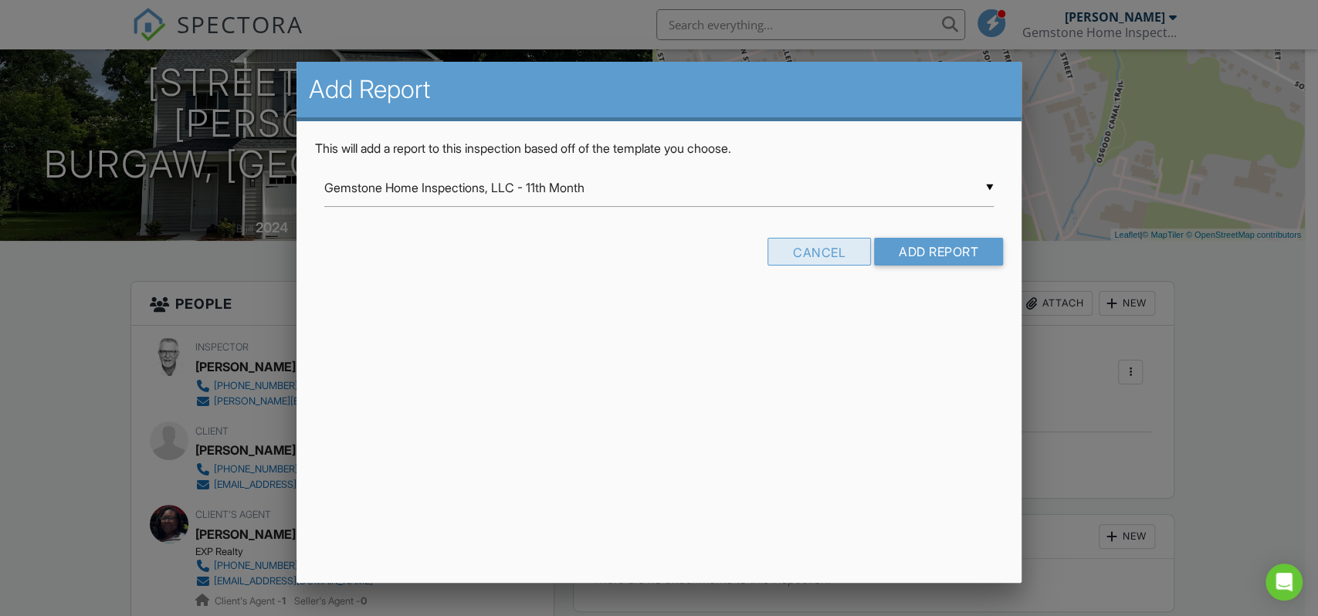
click at [812, 250] on div "Cancel" at bounding box center [819, 252] width 103 height 28
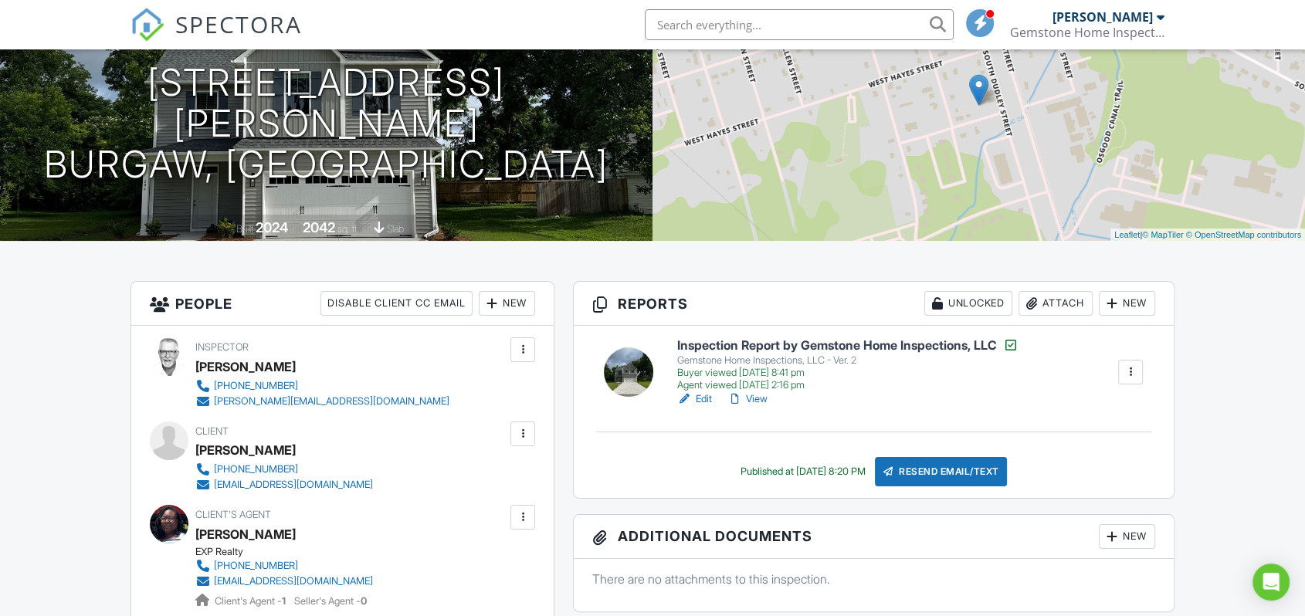
click at [1133, 371] on div at bounding box center [1130, 371] width 15 height 15
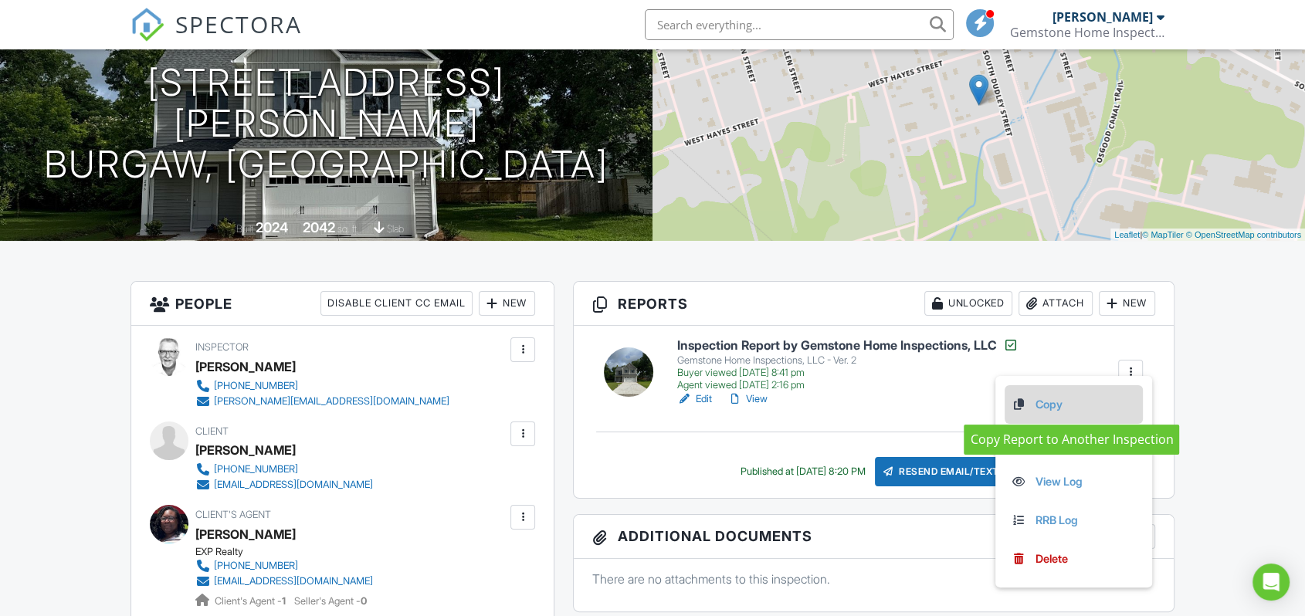
click at [1071, 400] on link "Copy" at bounding box center [1074, 404] width 126 height 17
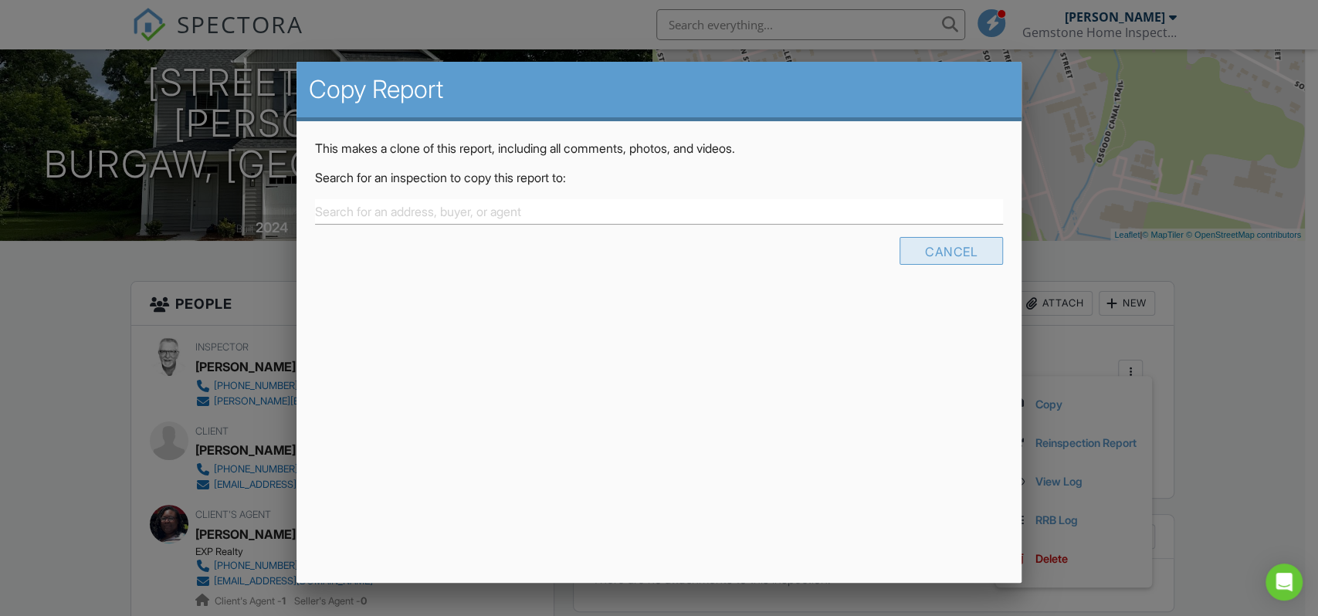
click at [960, 245] on div "Cancel" at bounding box center [951, 251] width 103 height 28
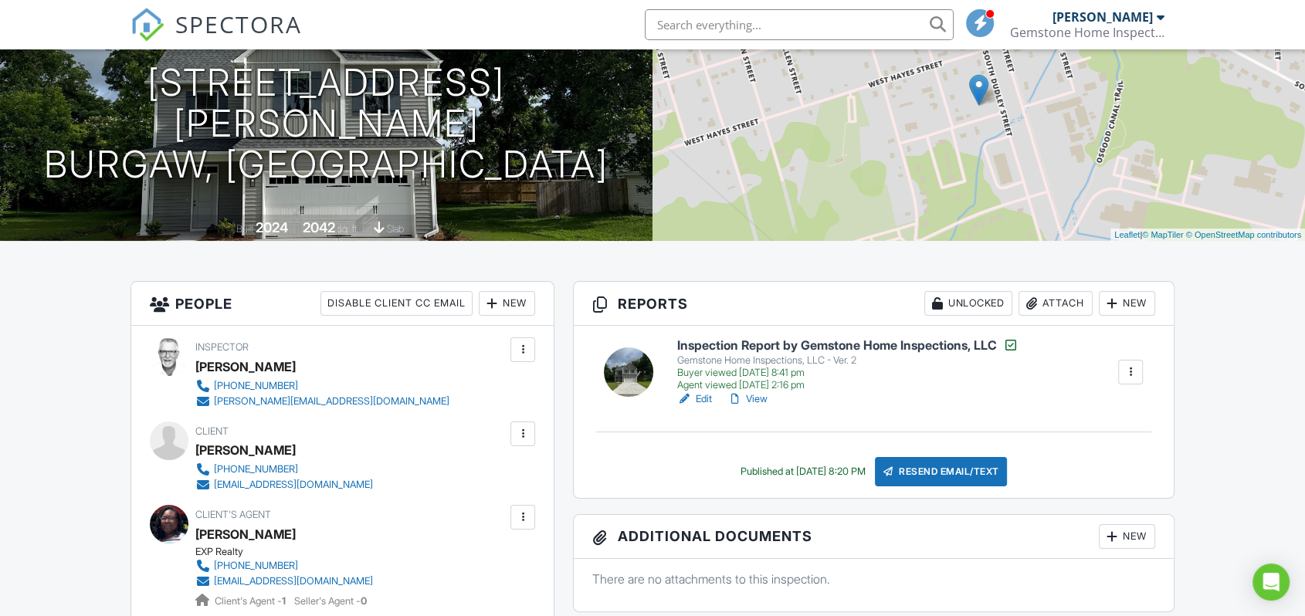
click at [1128, 374] on div at bounding box center [1130, 371] width 15 height 15
click at [754, 348] on h6 "Inspection Report by Gemstone Home Inspections, LLC" at bounding box center [847, 344] width 341 height 15
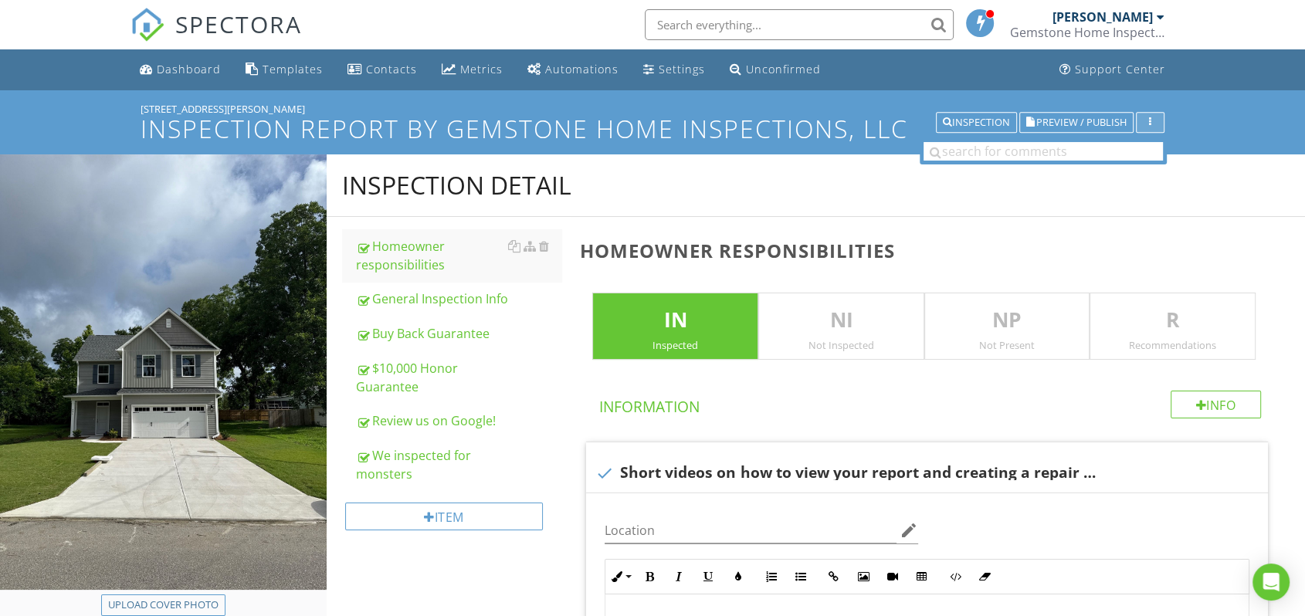
click at [1148, 124] on div "button" at bounding box center [1150, 122] width 15 height 11
click at [1153, 124] on div "button" at bounding box center [1150, 122] width 15 height 11
click at [1154, 119] on div "button" at bounding box center [1150, 122] width 15 height 11
click at [1187, 154] on div "Report Settings" at bounding box center [1198, 157] width 101 height 19
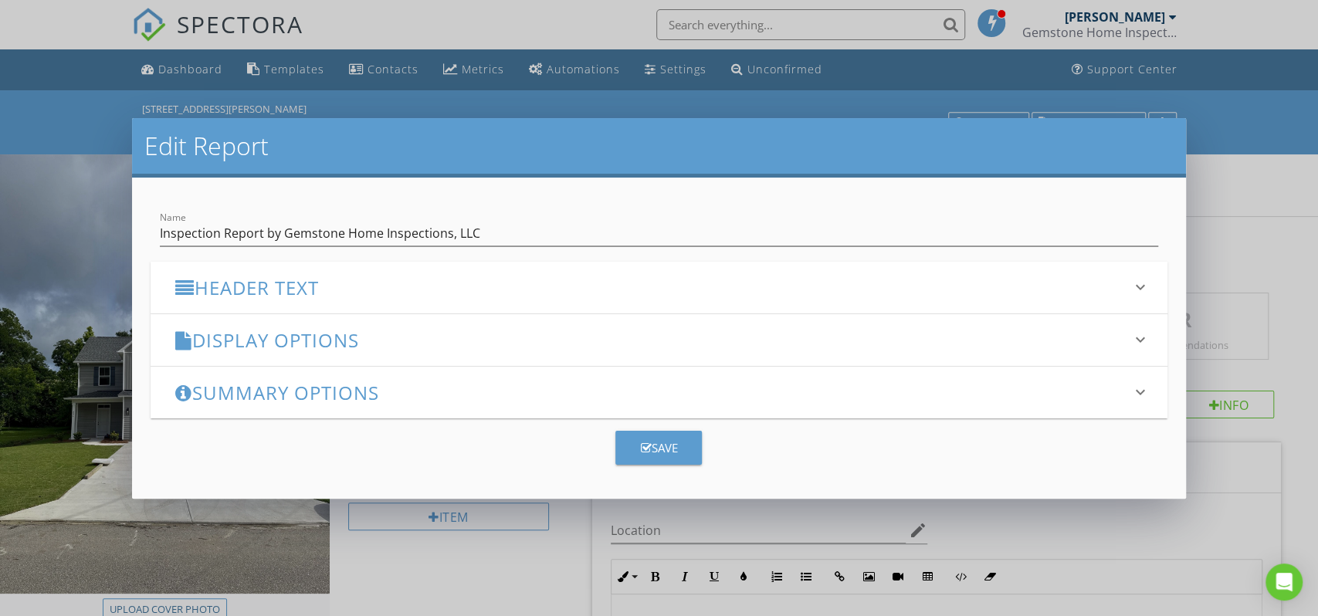
click at [1174, 184] on form "Name Inspection Report by Gemstone Home Inspections, LLC Header Text keyboard_a…" at bounding box center [659, 339] width 1055 height 322
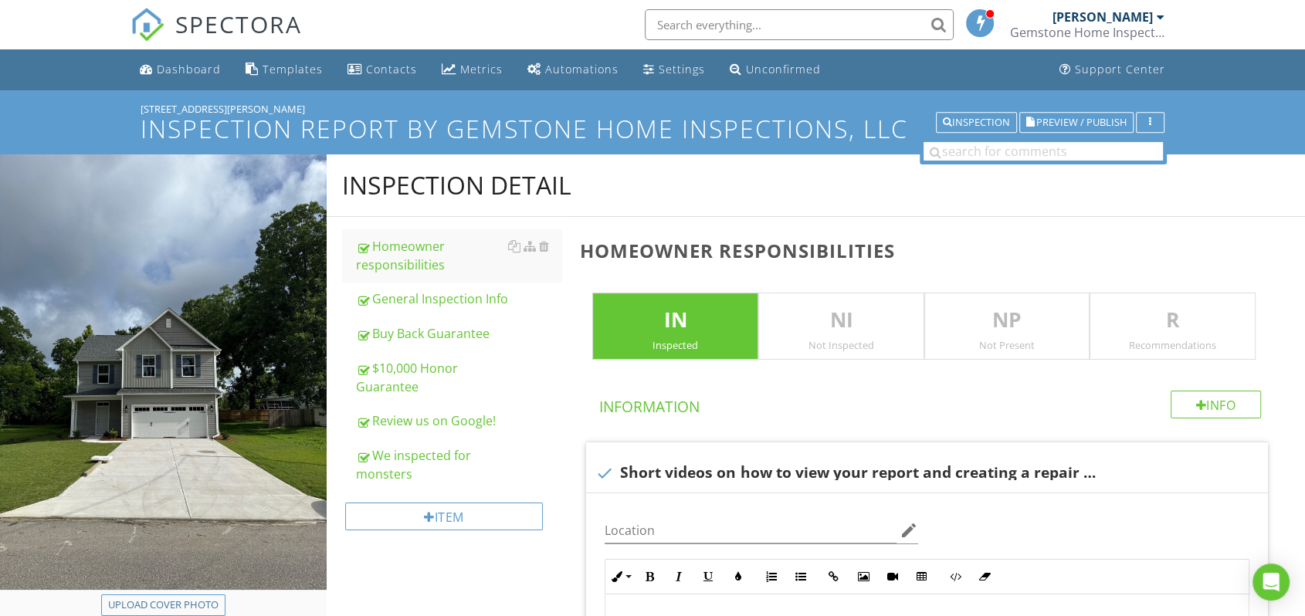
click at [1242, 188] on div at bounding box center [652, 308] width 1305 height 616
click at [982, 127] on div "Inspection" at bounding box center [976, 122] width 67 height 11
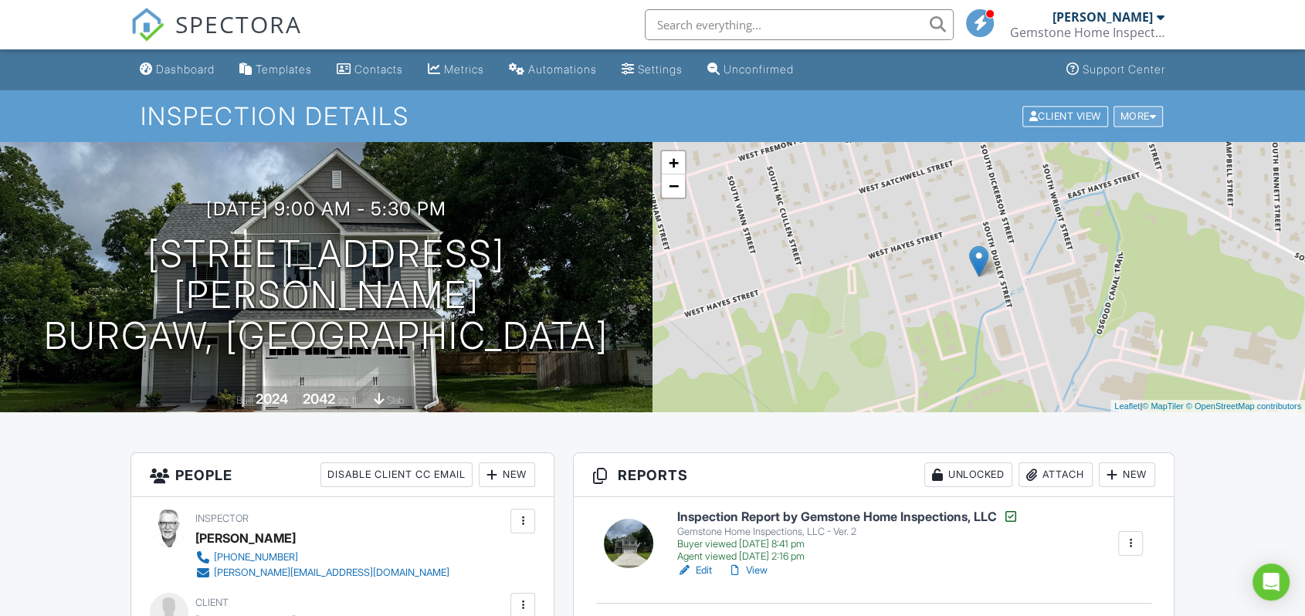
click at [1137, 116] on div "More" at bounding box center [1139, 116] width 50 height 21
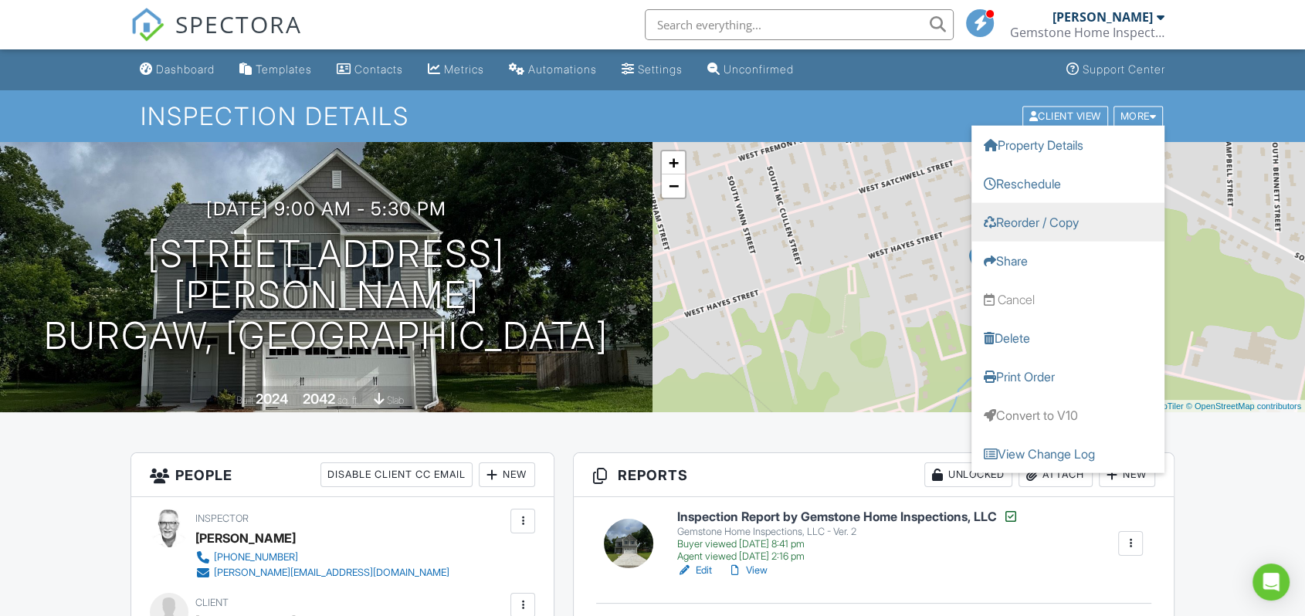
click at [1085, 220] on link "Reorder / Copy" at bounding box center [1067, 221] width 193 height 39
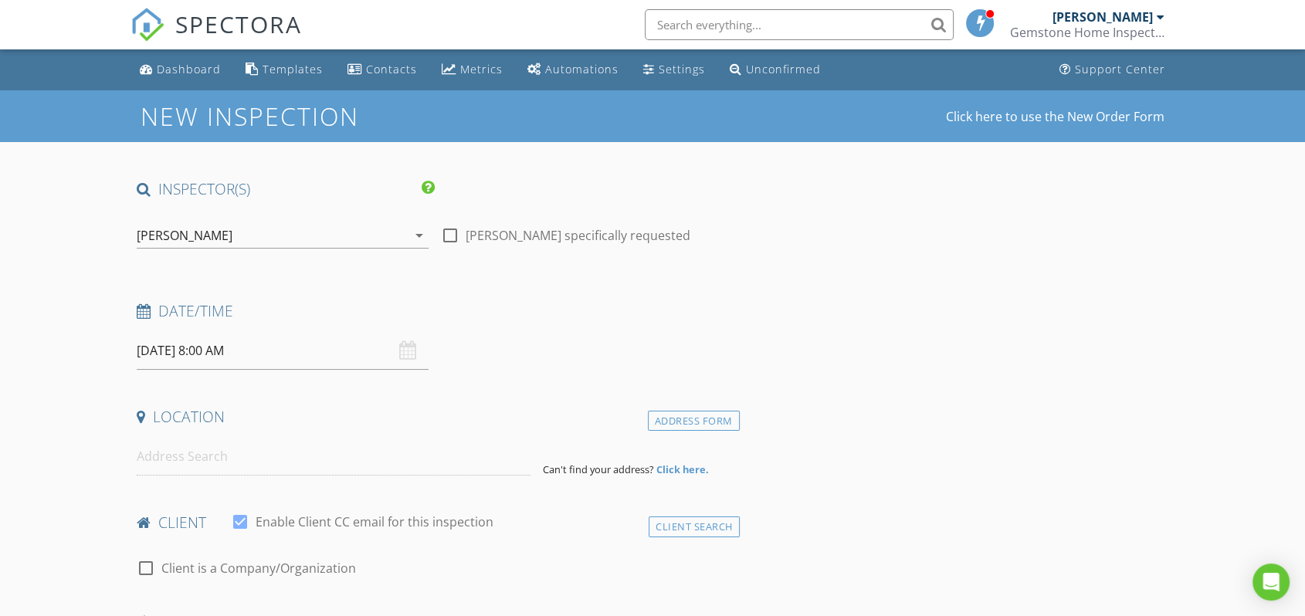
type input "[PERSON_NAME]"
type input "[EMAIL_ADDRESS][DOMAIN_NAME]"
type input "[PHONE_NUMBER]"
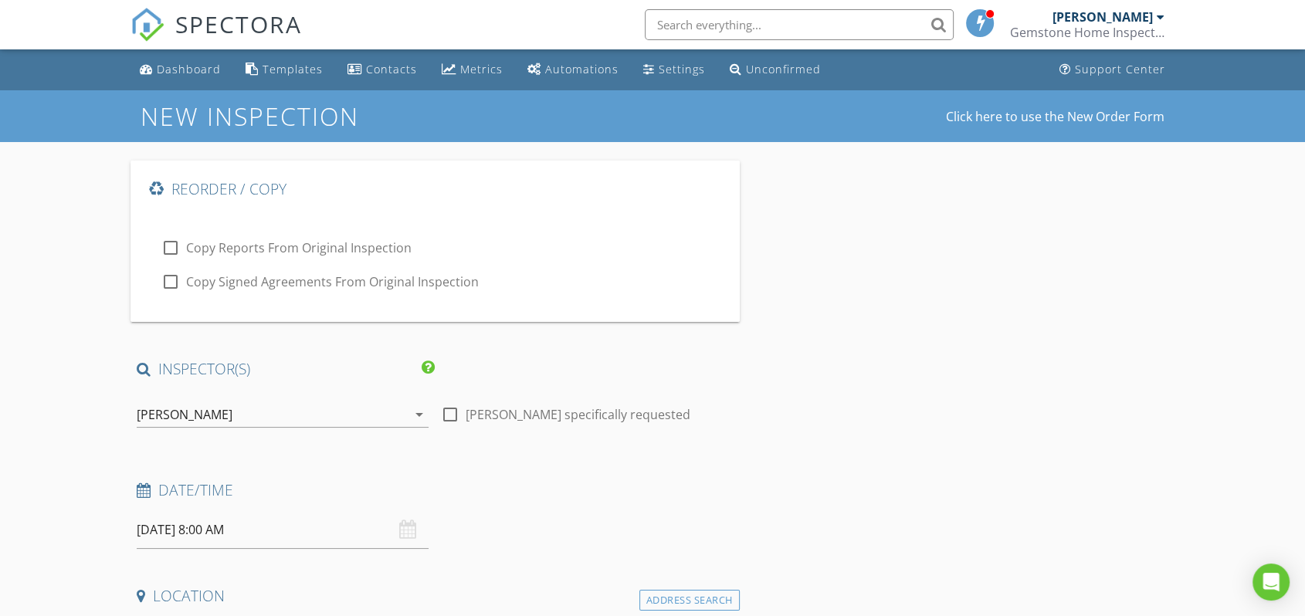
type input "1"
checkbox input "true"
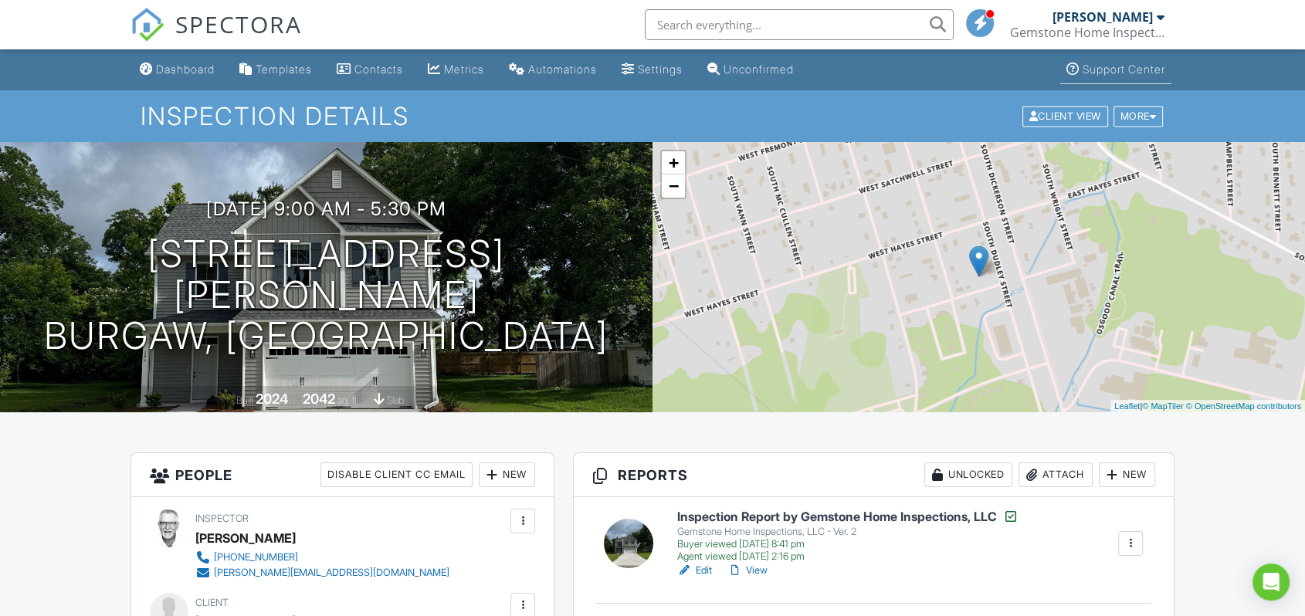
click at [1147, 64] on div "Support Center" at bounding box center [1124, 69] width 83 height 13
click at [280, 73] on div "Templates" at bounding box center [284, 69] width 56 height 13
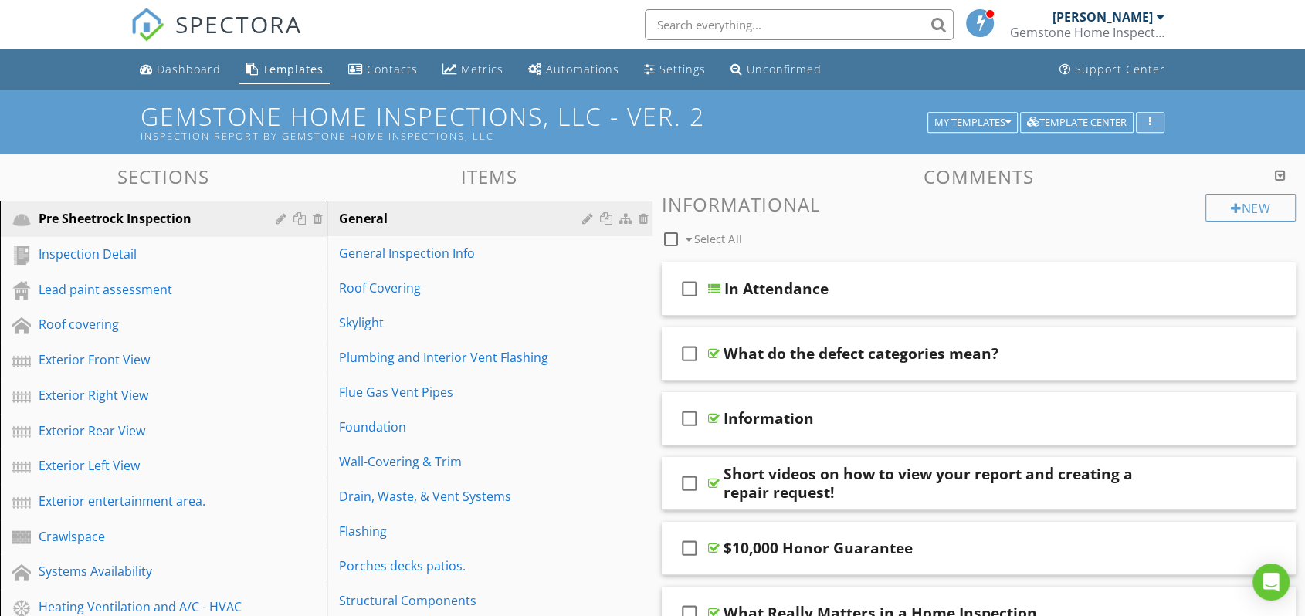
click at [1153, 117] on div "button" at bounding box center [1150, 122] width 15 height 11
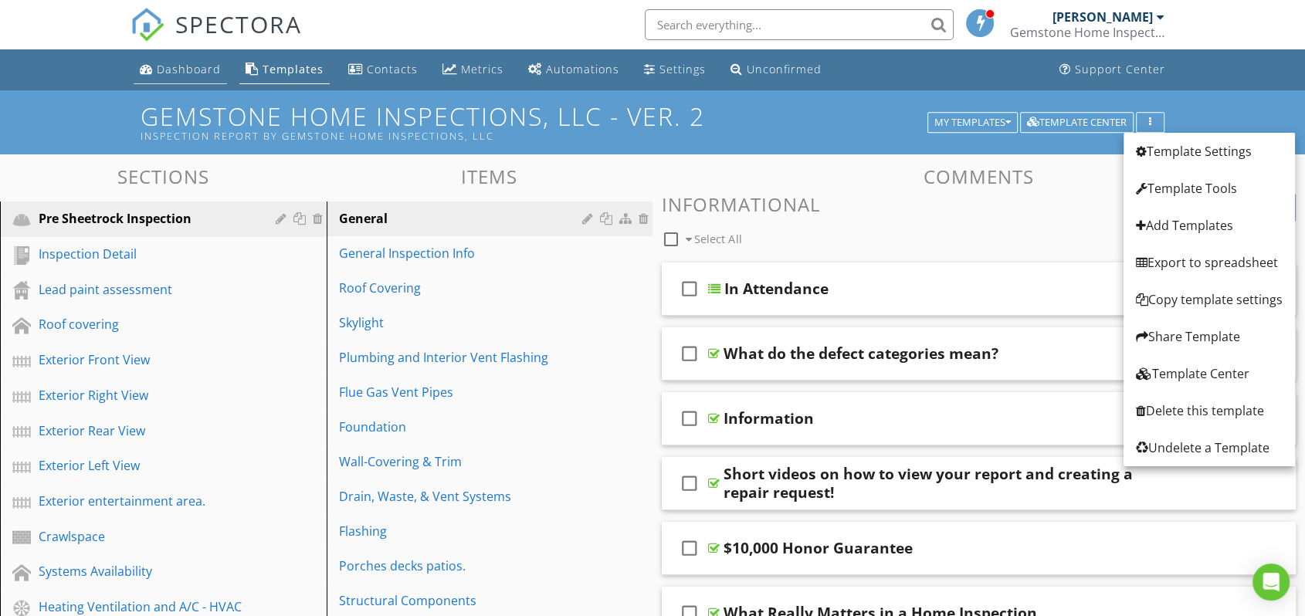
click at [185, 72] on div "Dashboard" at bounding box center [189, 69] width 64 height 15
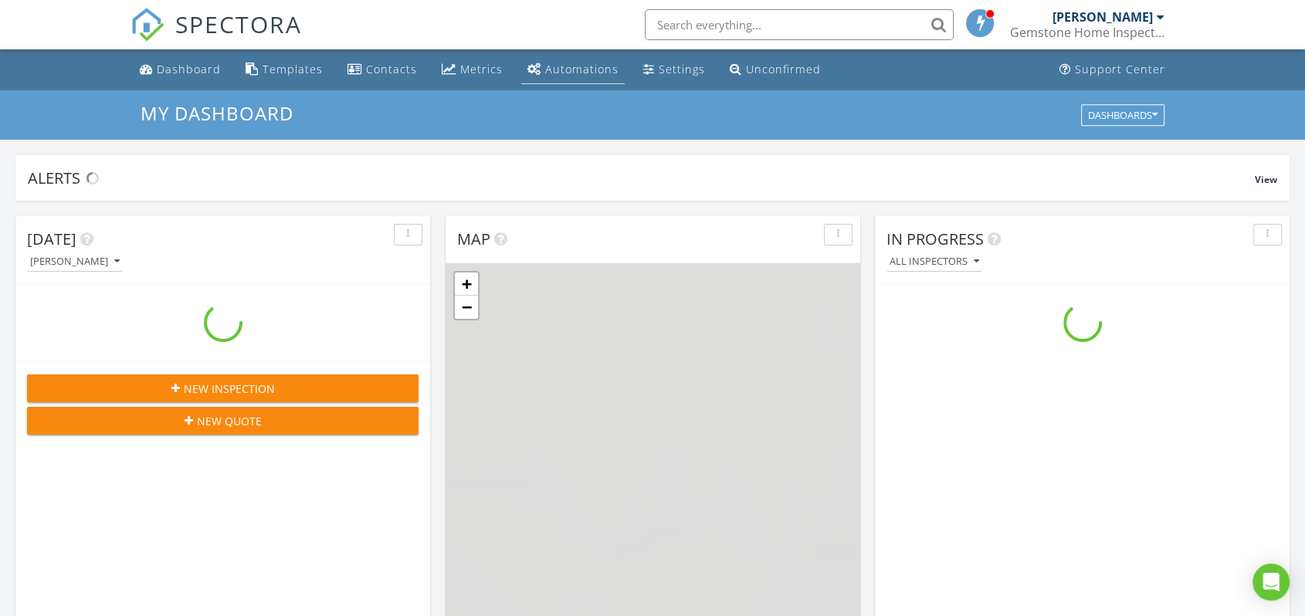
scroll to position [1432, 1332]
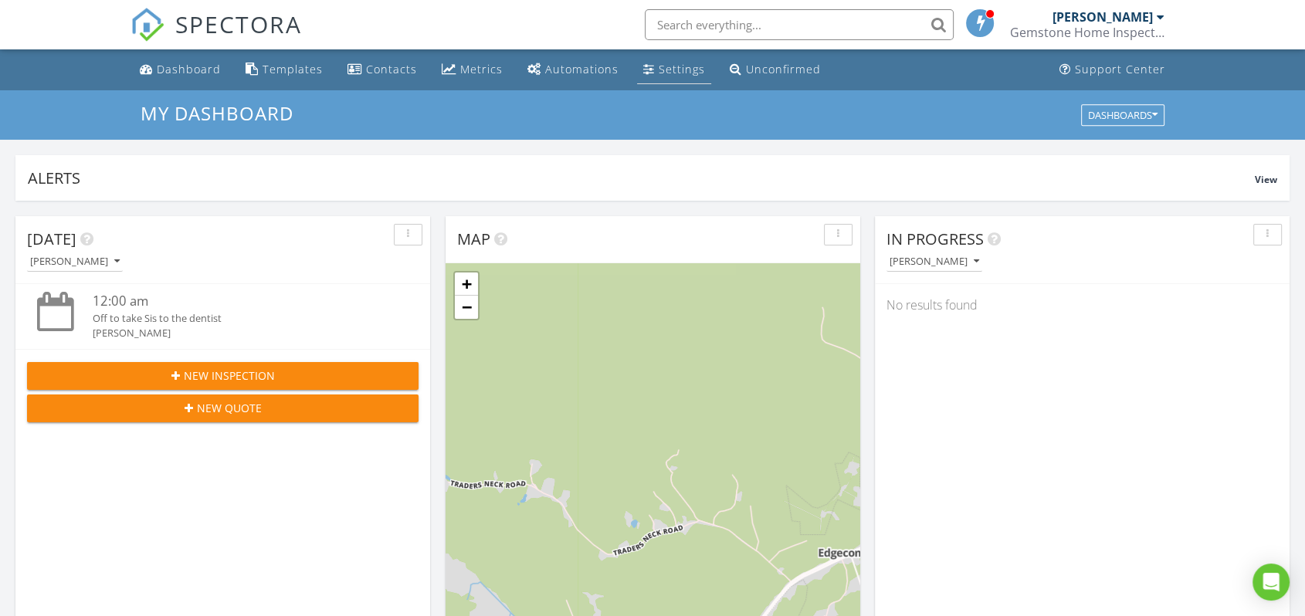
click at [663, 73] on div "Settings" at bounding box center [682, 69] width 46 height 15
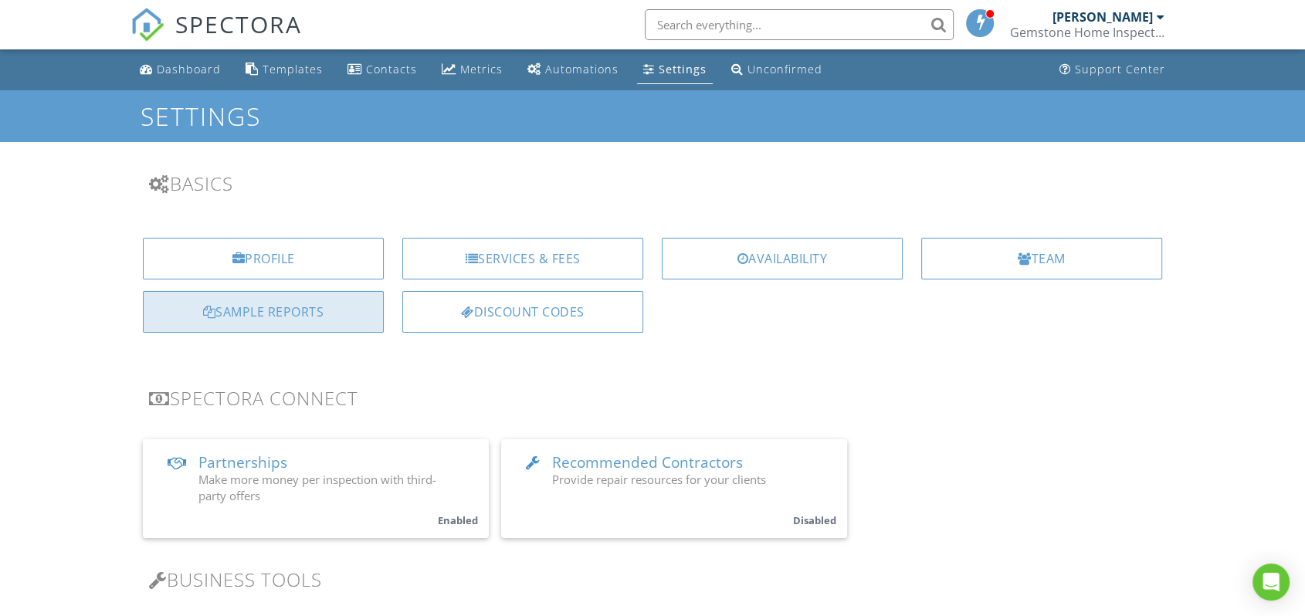
click at [329, 323] on div "Sample Reports" at bounding box center [263, 312] width 241 height 42
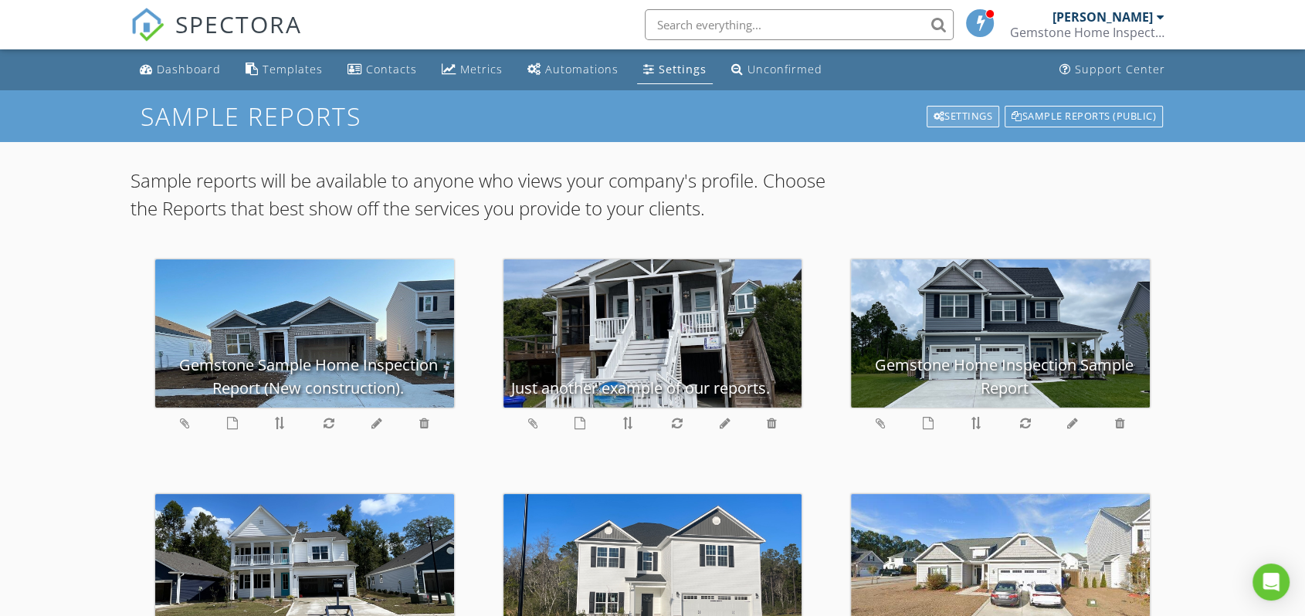
click at [956, 115] on div "Settings" at bounding box center [963, 117] width 73 height 22
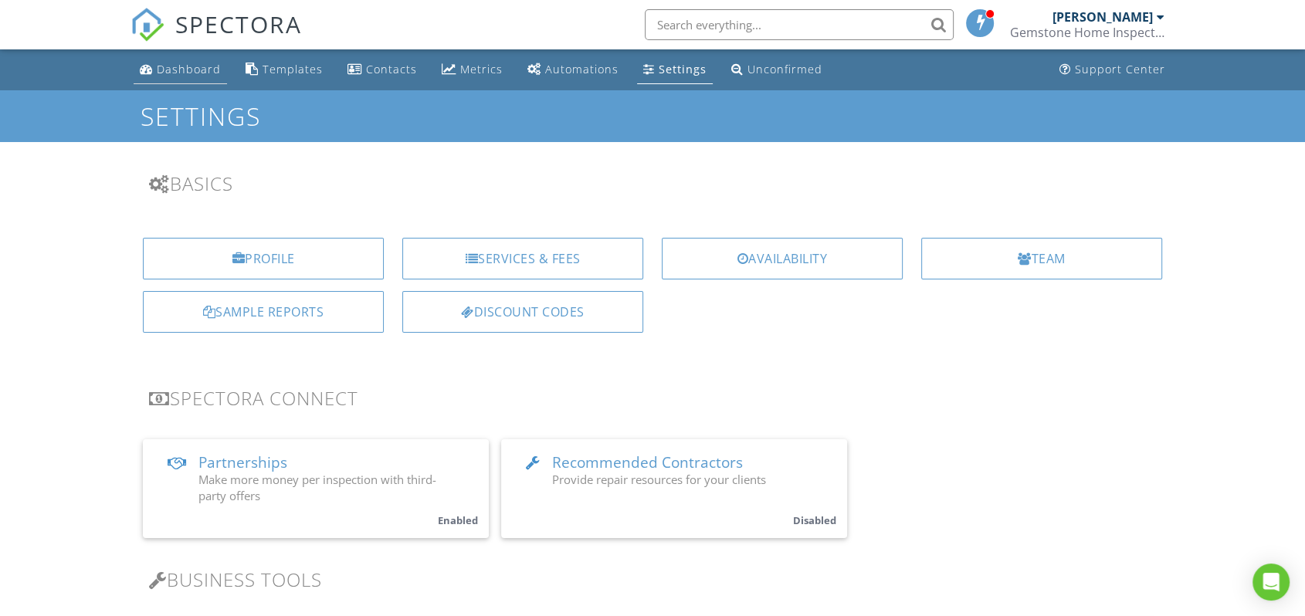
click at [189, 71] on div "Dashboard" at bounding box center [189, 69] width 64 height 15
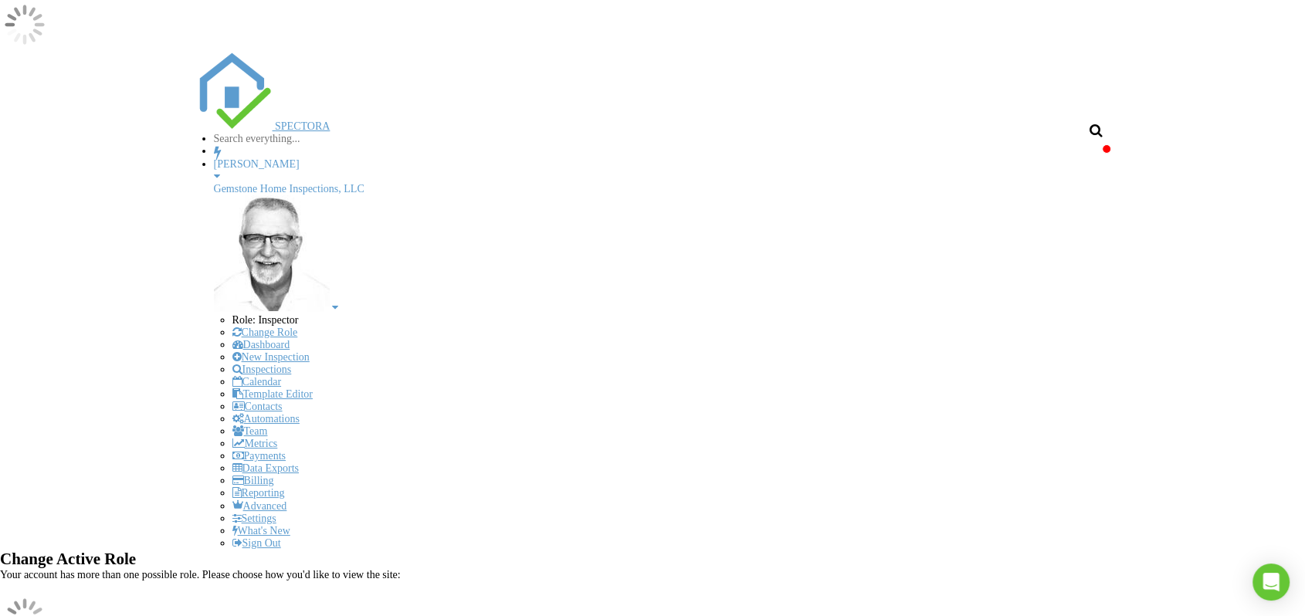
scroll to position [1432, 1332]
click at [344, 133] on input "text" at bounding box center [279, 139] width 131 height 12
click at [344, 133] on input "Creating a sample report" at bounding box center [279, 139] width 131 height 12
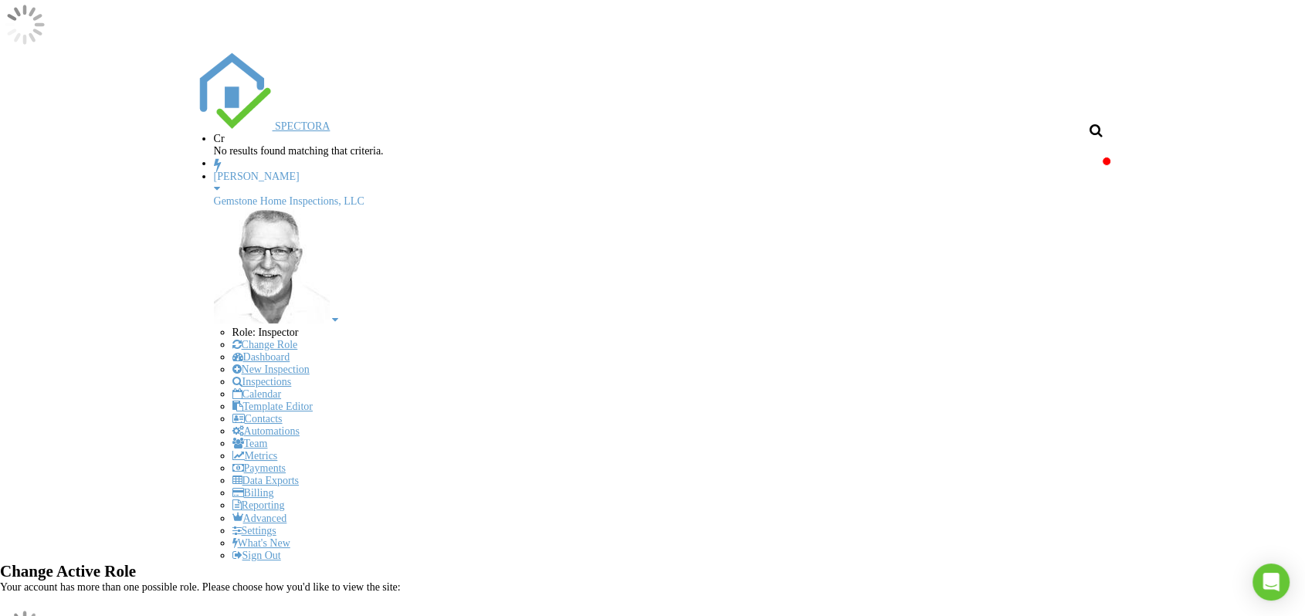
type input "C"
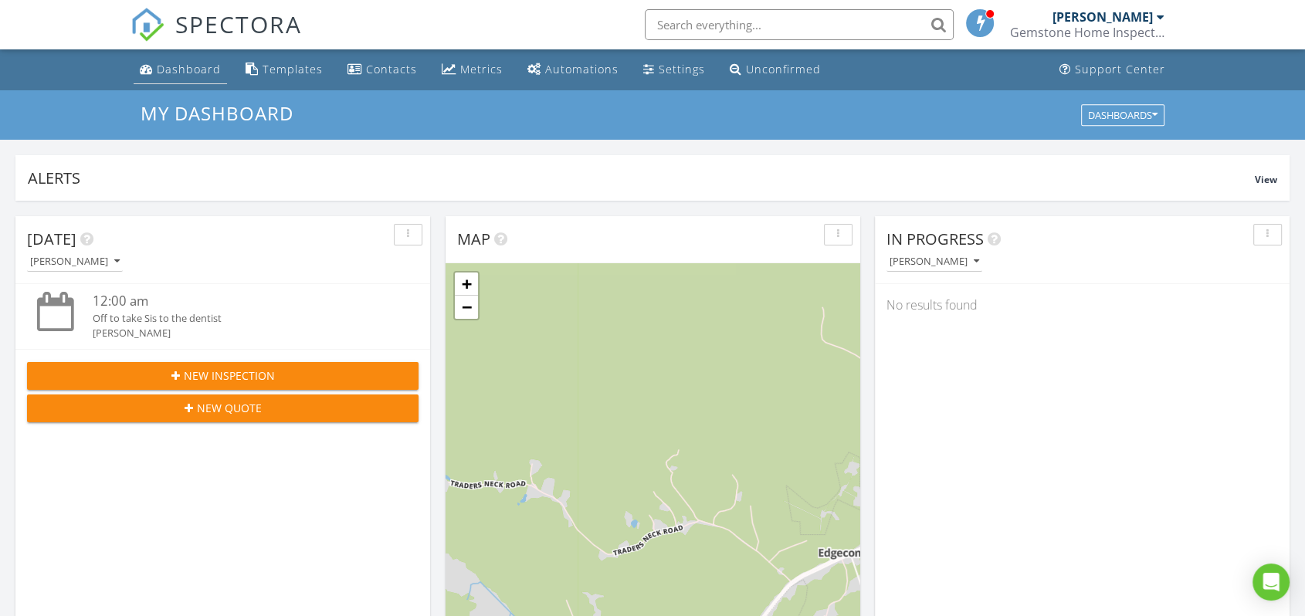
click at [212, 71] on div "Dashboard" at bounding box center [189, 69] width 64 height 15
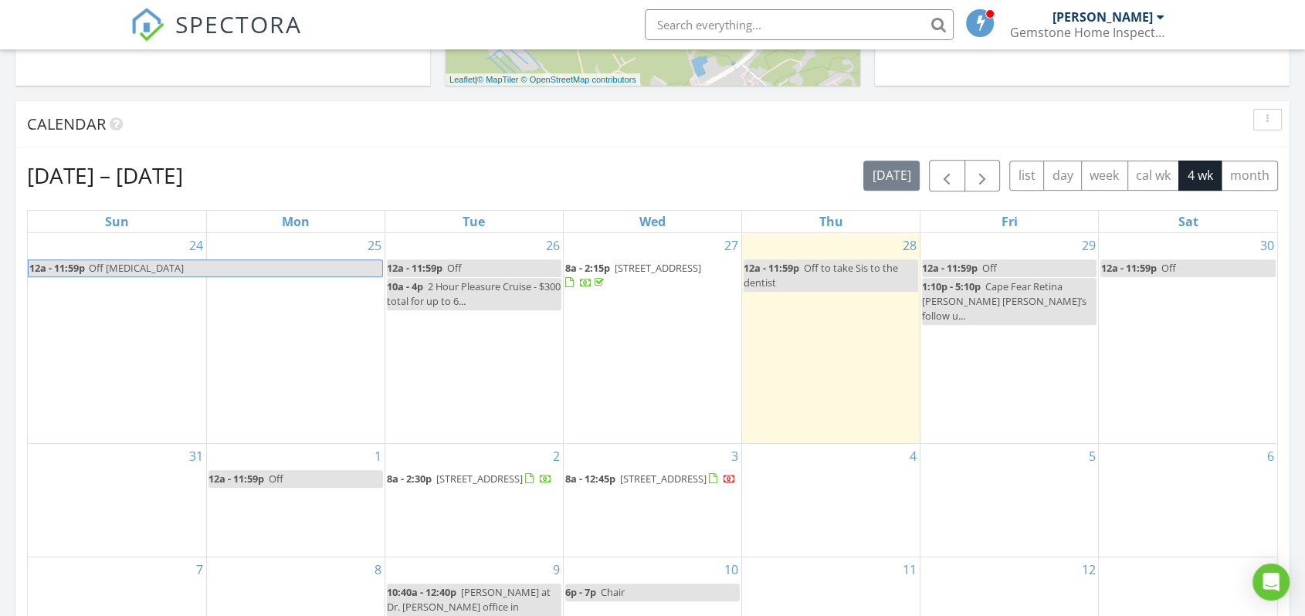
scroll to position [686, 0]
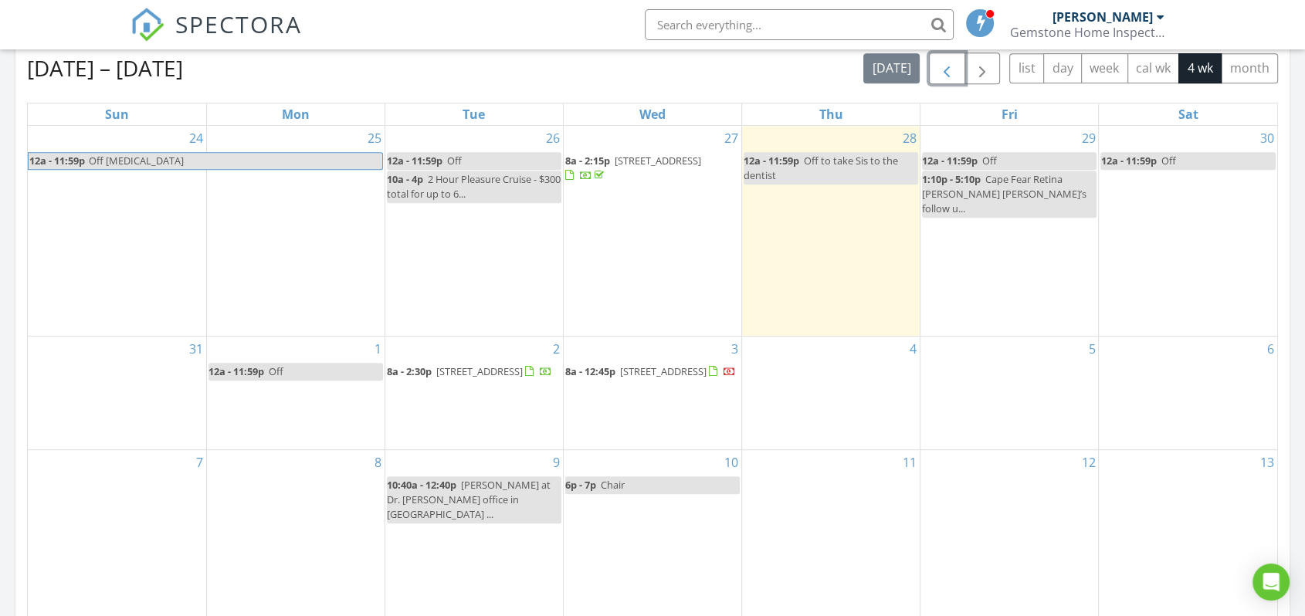
click at [941, 67] on span "button" at bounding box center [946, 68] width 19 height 19
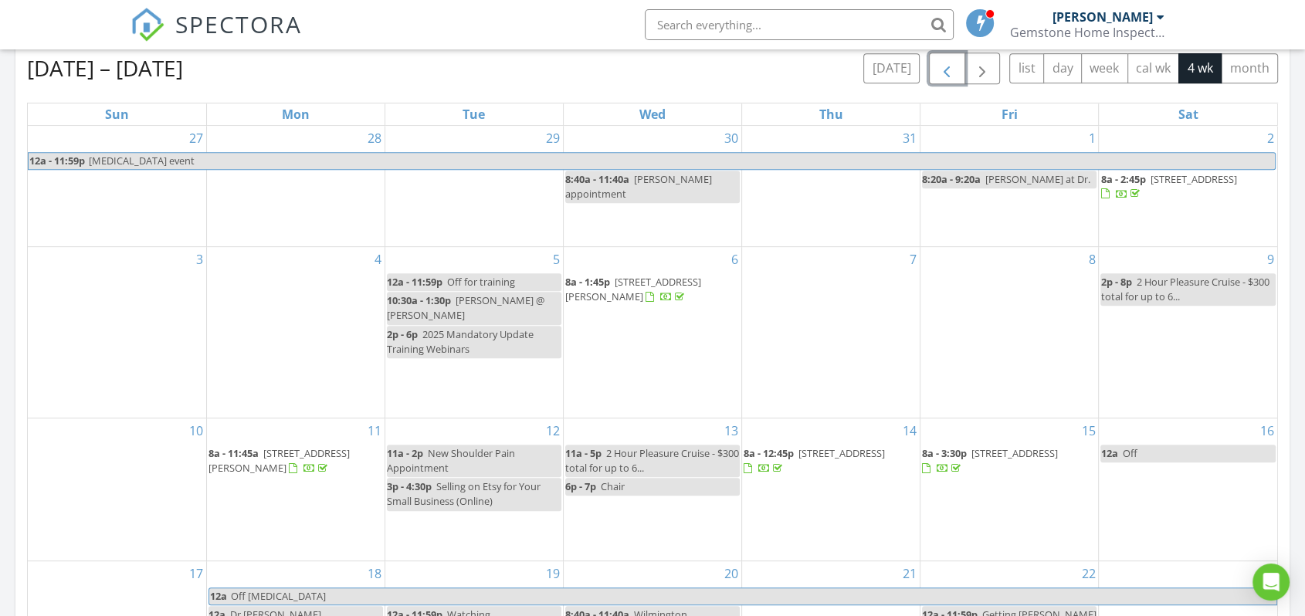
click at [941, 67] on span "button" at bounding box center [946, 68] width 19 height 19
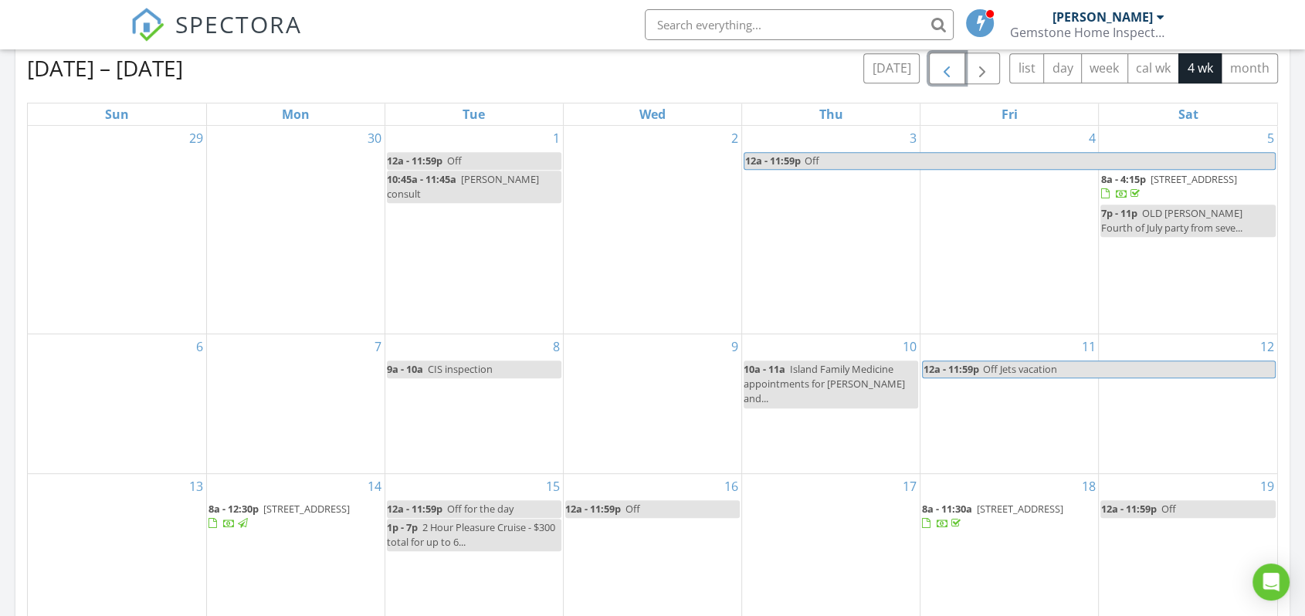
click at [941, 67] on span "button" at bounding box center [946, 68] width 19 height 19
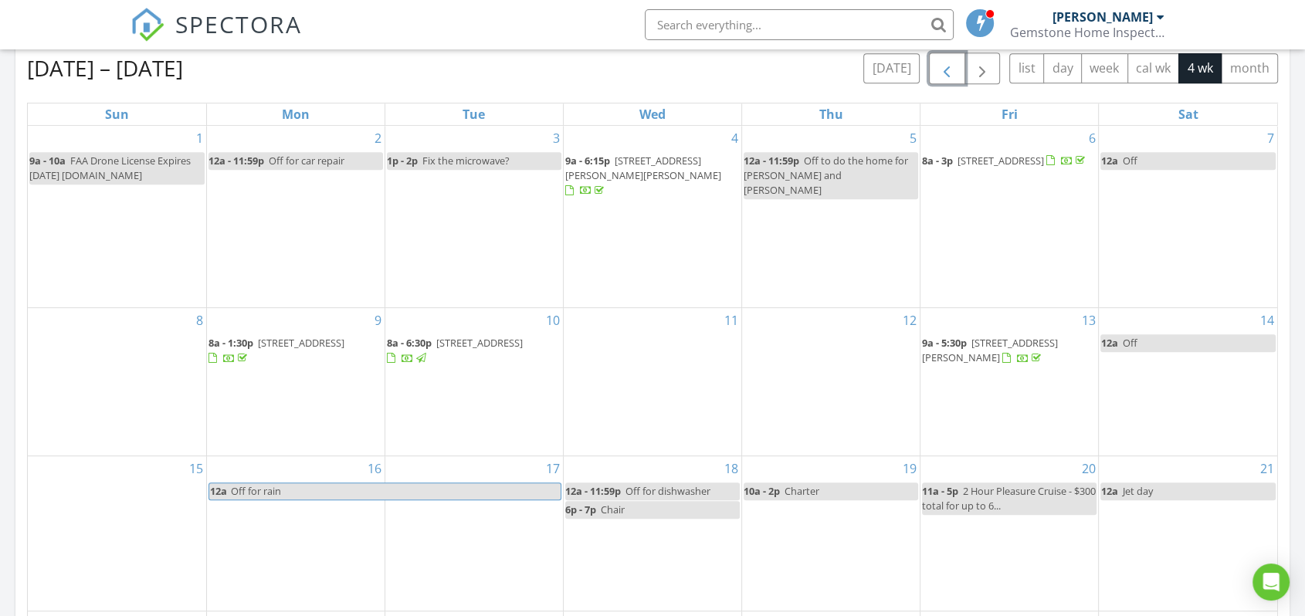
click at [1009, 336] on span "206 W Williams St, Burgaw 28425" at bounding box center [990, 350] width 136 height 29
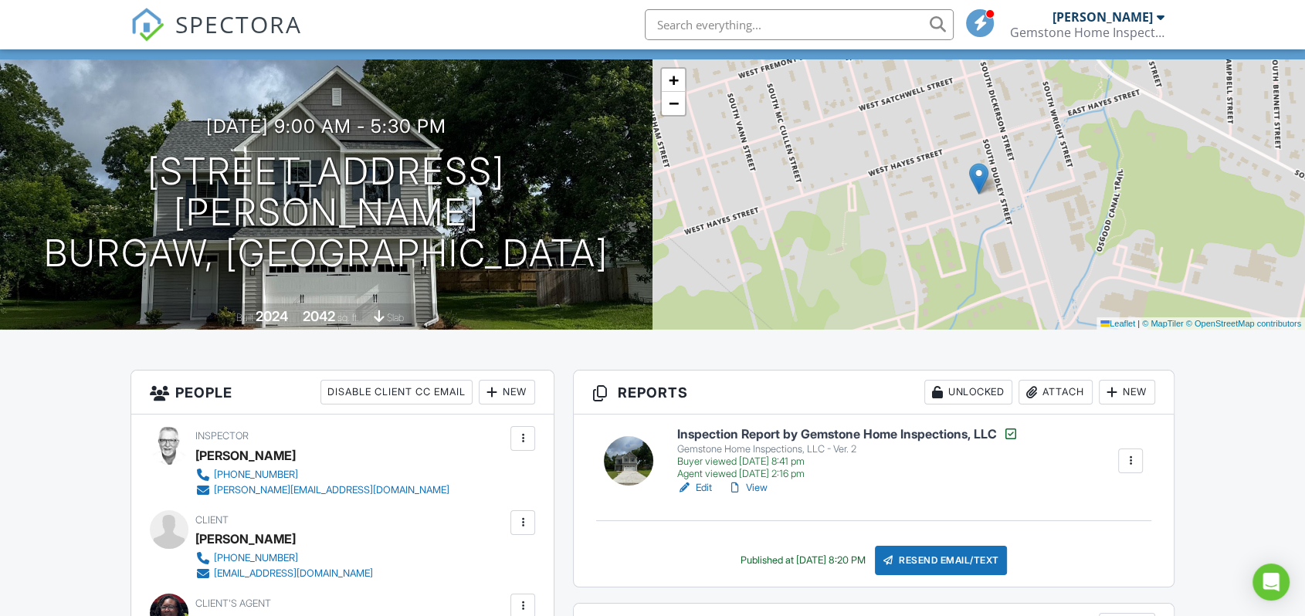
scroll to position [257, 0]
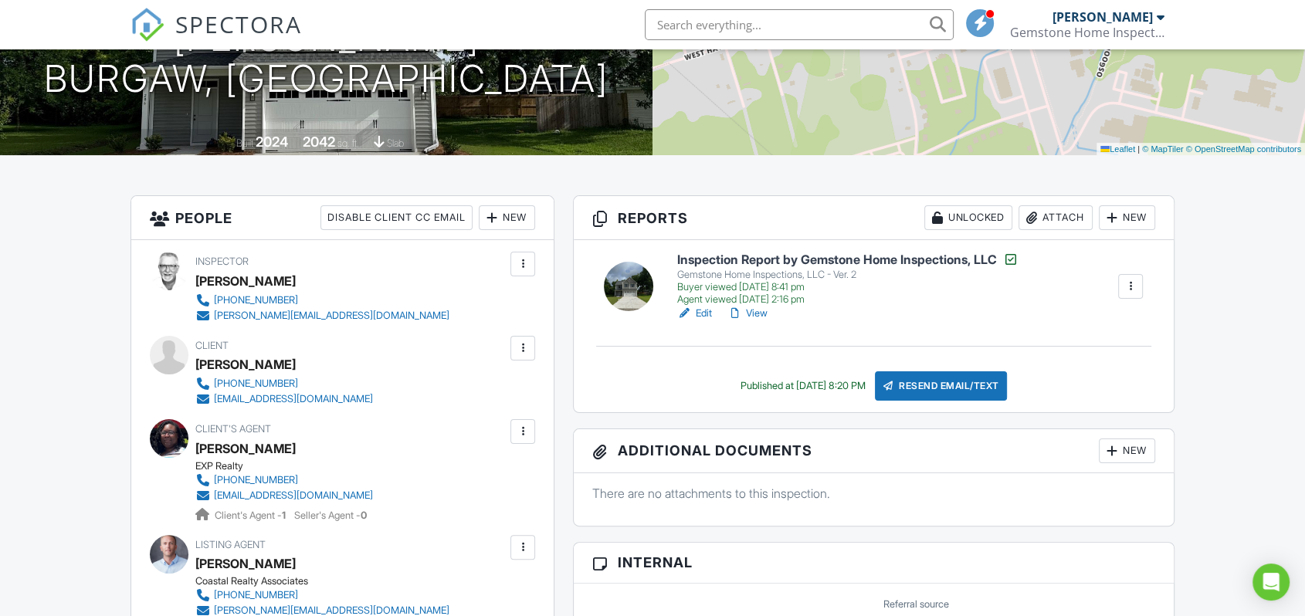
click at [758, 314] on link "View" at bounding box center [747, 313] width 40 height 15
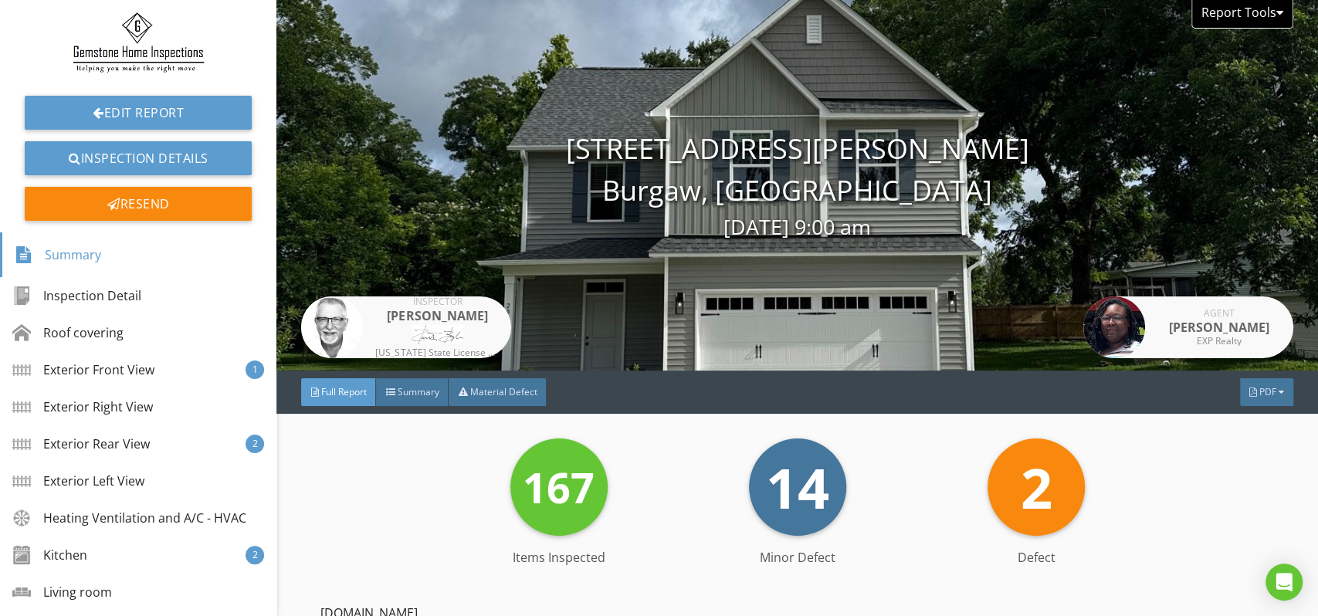
click at [1255, 9] on div "Report Tools" at bounding box center [1243, 14] width 102 height 29
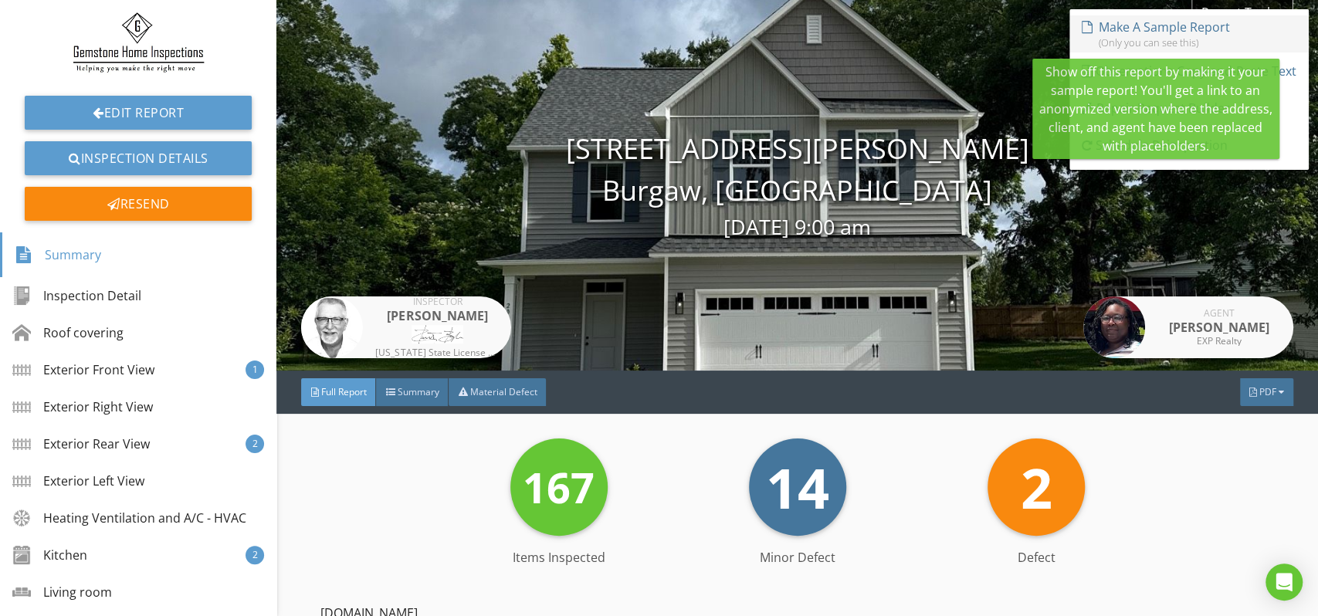
click at [1184, 26] on div "Make A Sample Report" at bounding box center [1164, 27] width 131 height 19
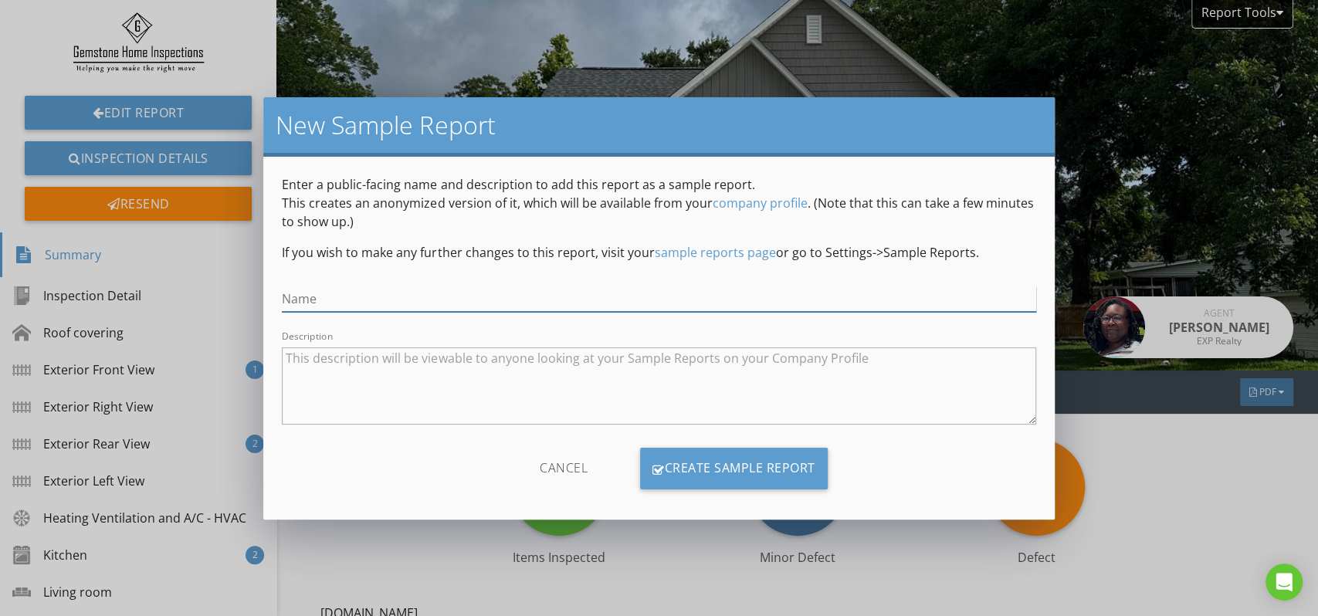
click at [361, 300] on input "Name" at bounding box center [659, 298] width 754 height 25
type input "2025 Sample"
click at [351, 371] on textarea "Description" at bounding box center [659, 386] width 754 height 77
type textarea "H"
type textarea "A"
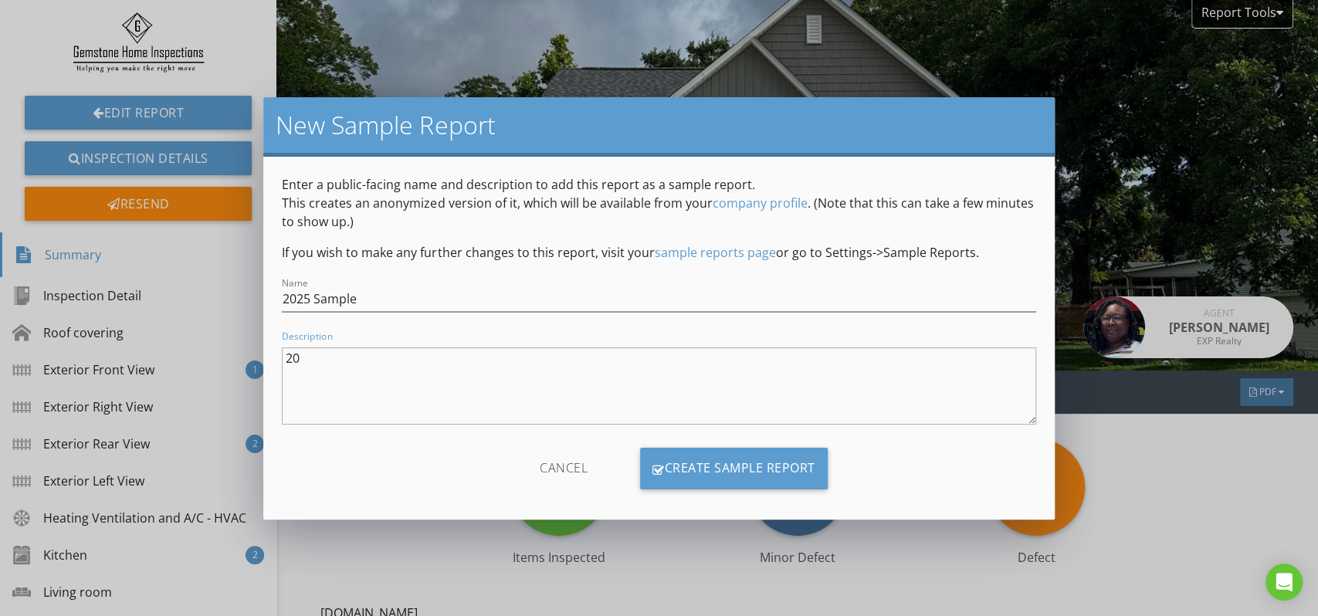
type textarea "2"
click at [297, 354] on textarea "A 2025 Home inspection report." at bounding box center [659, 386] width 754 height 77
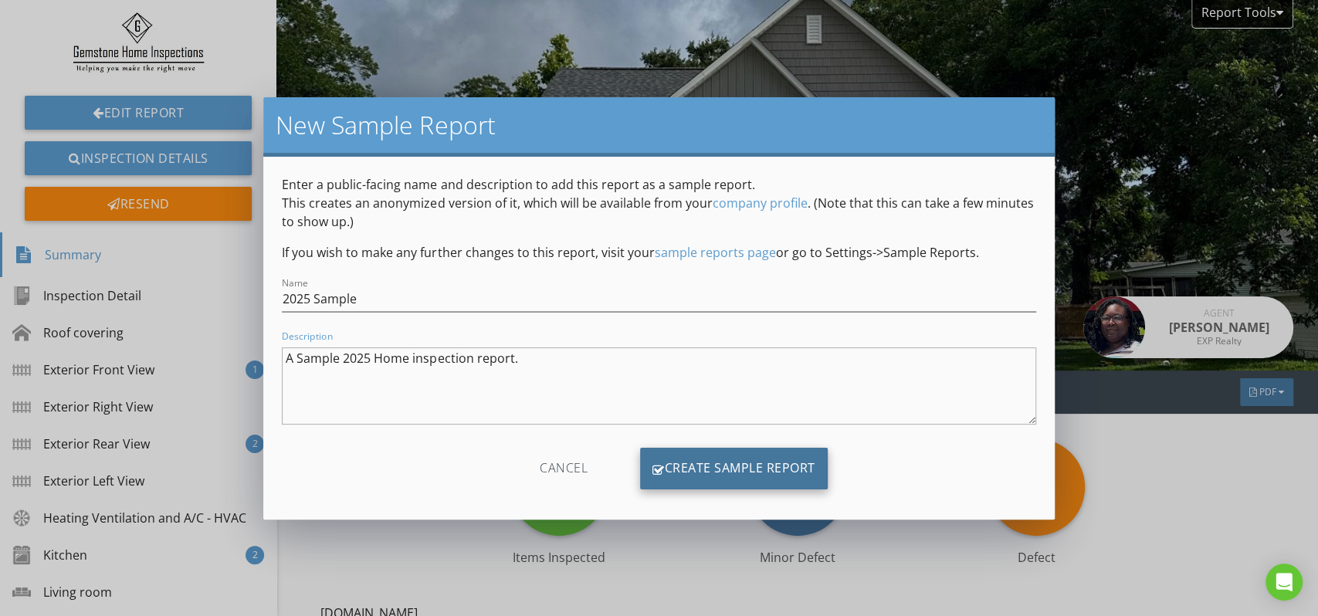
type textarea "A Sample 2025 Home inspection report."
click at [705, 472] on div "Create Sample Report" at bounding box center [734, 469] width 188 height 42
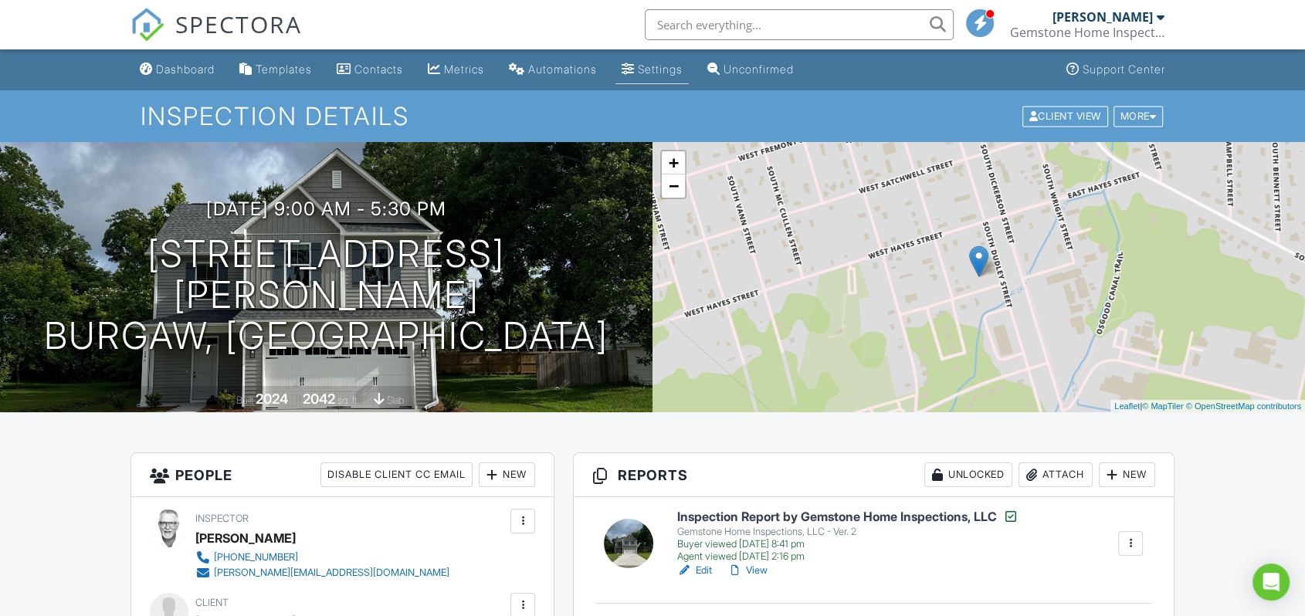
click at [663, 73] on div "Settings" at bounding box center [660, 69] width 45 height 13
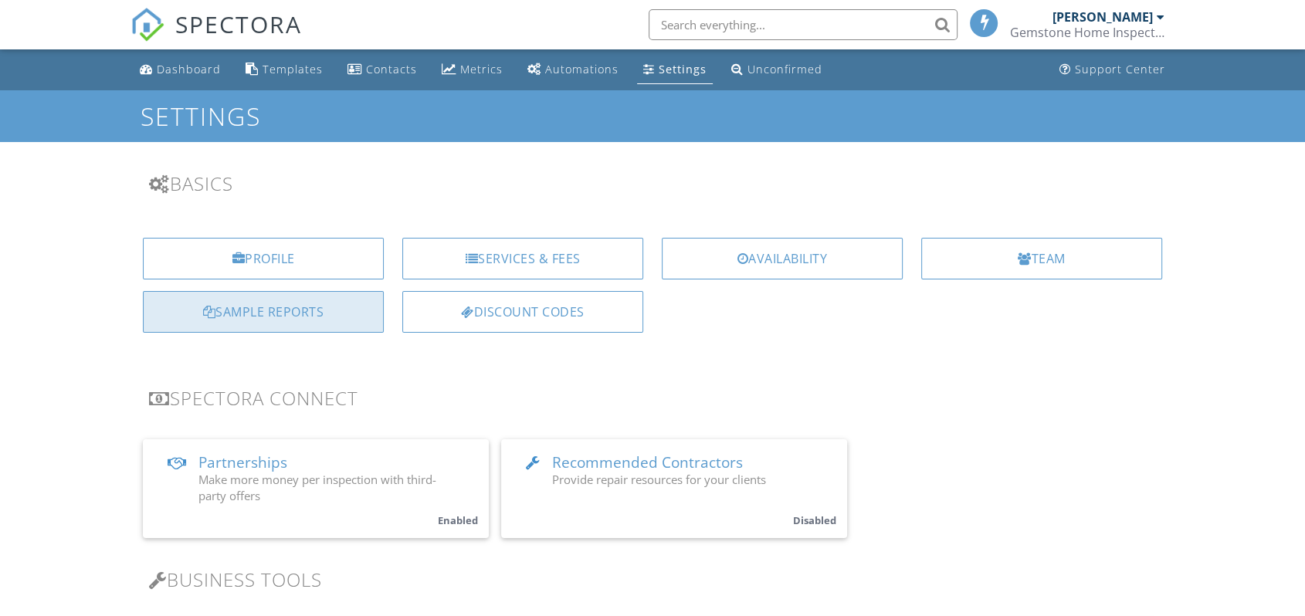
click at [232, 305] on div "Sample Reports" at bounding box center [263, 312] width 241 height 42
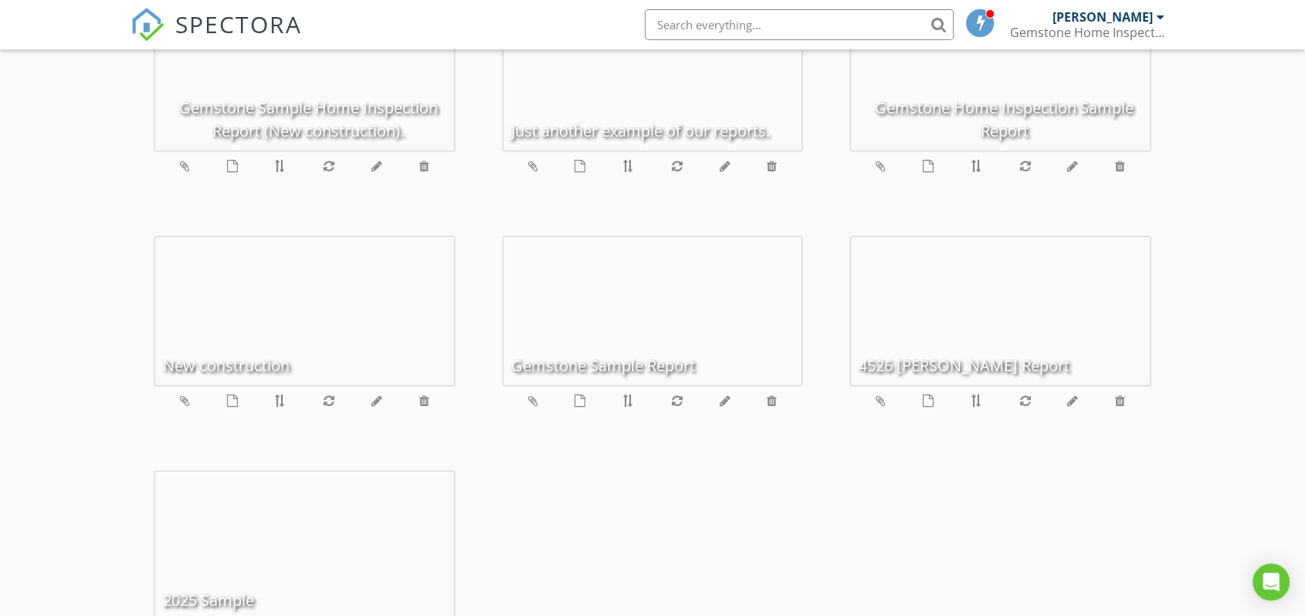
scroll to position [171, 0]
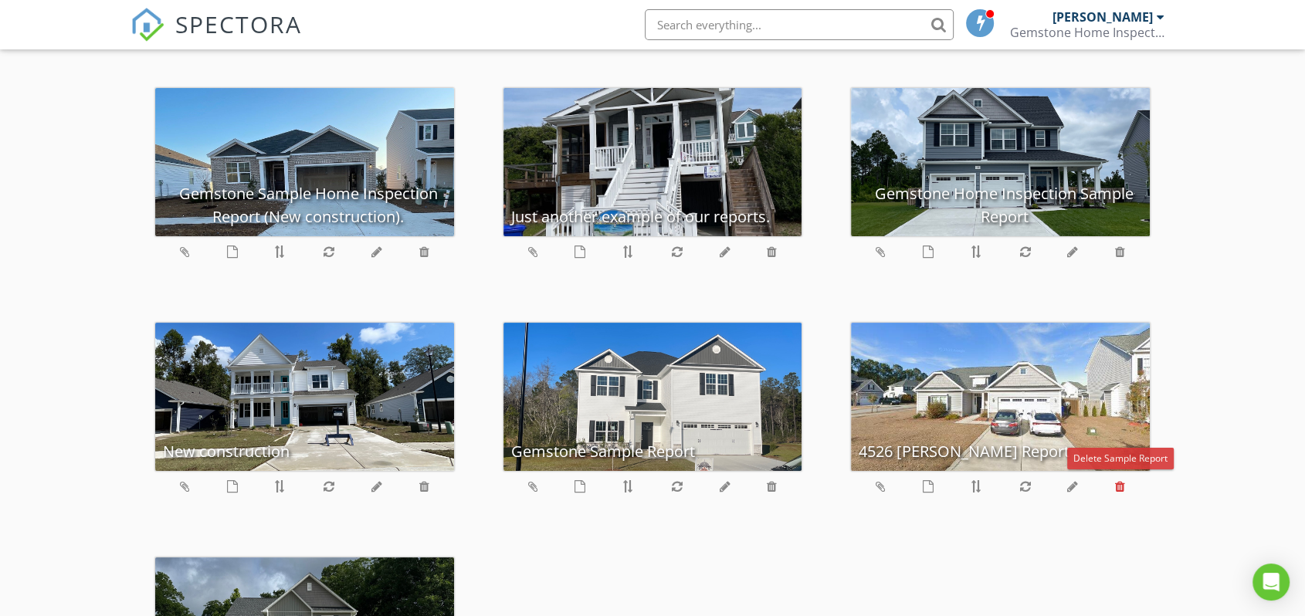
click at [1115, 483] on icon at bounding box center [1120, 486] width 10 height 12
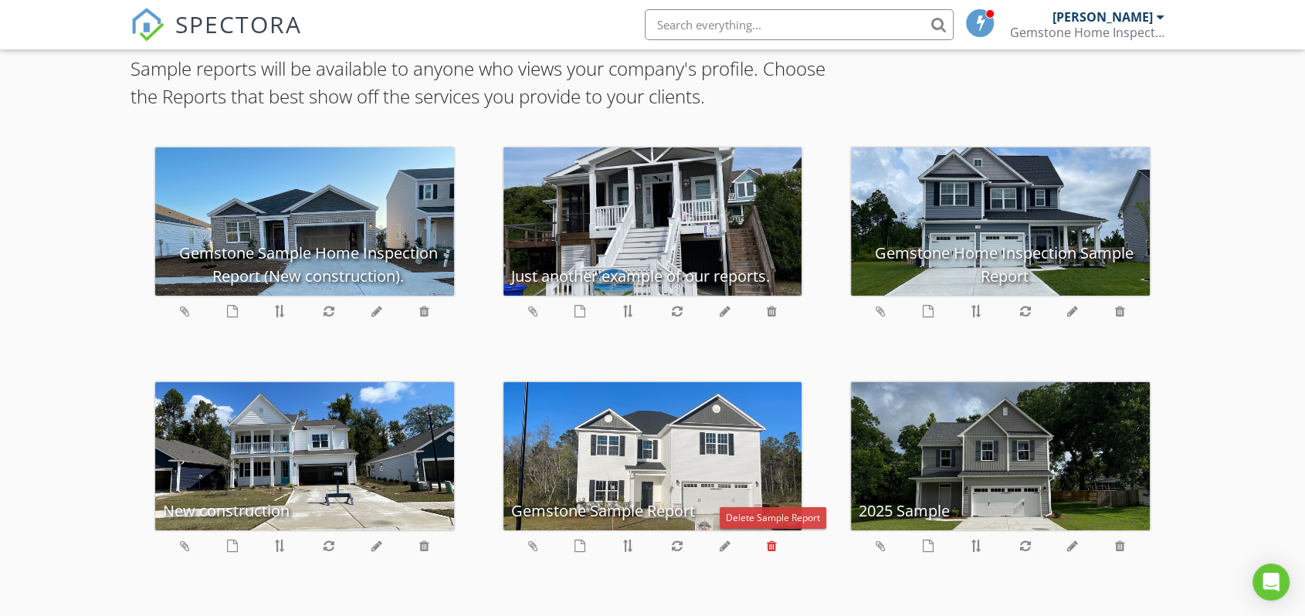
click at [774, 544] on icon at bounding box center [772, 546] width 10 height 12
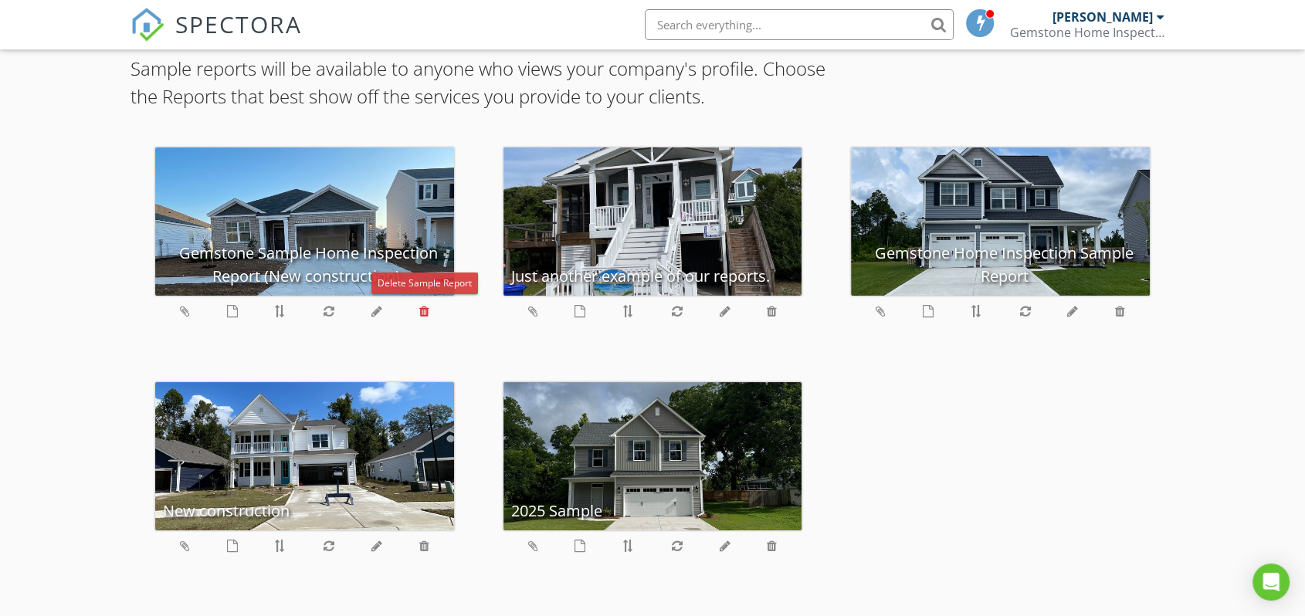
click at [423, 307] on icon at bounding box center [424, 311] width 10 height 12
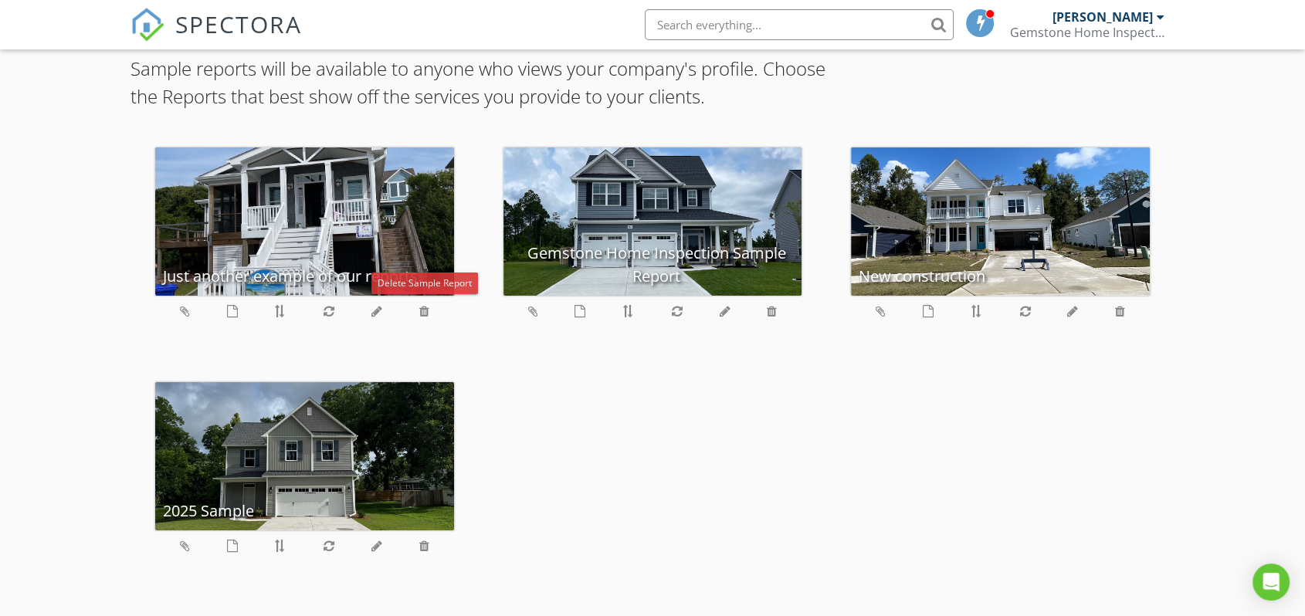
click at [423, 307] on icon at bounding box center [424, 311] width 10 height 12
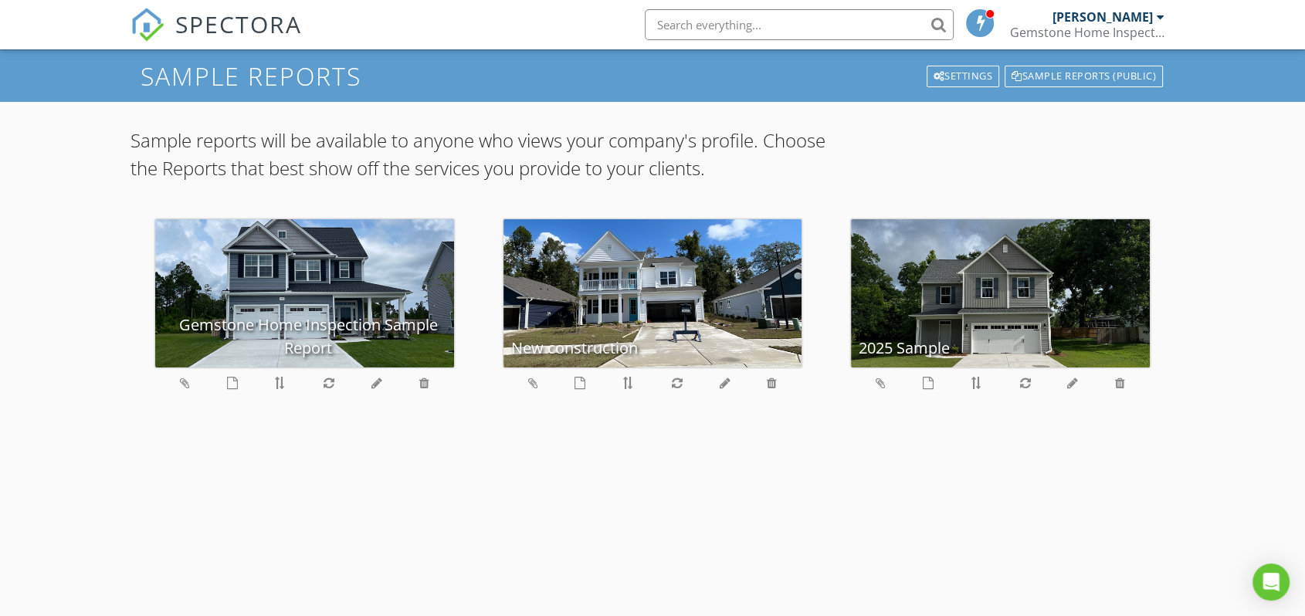
scroll to position [0, 0]
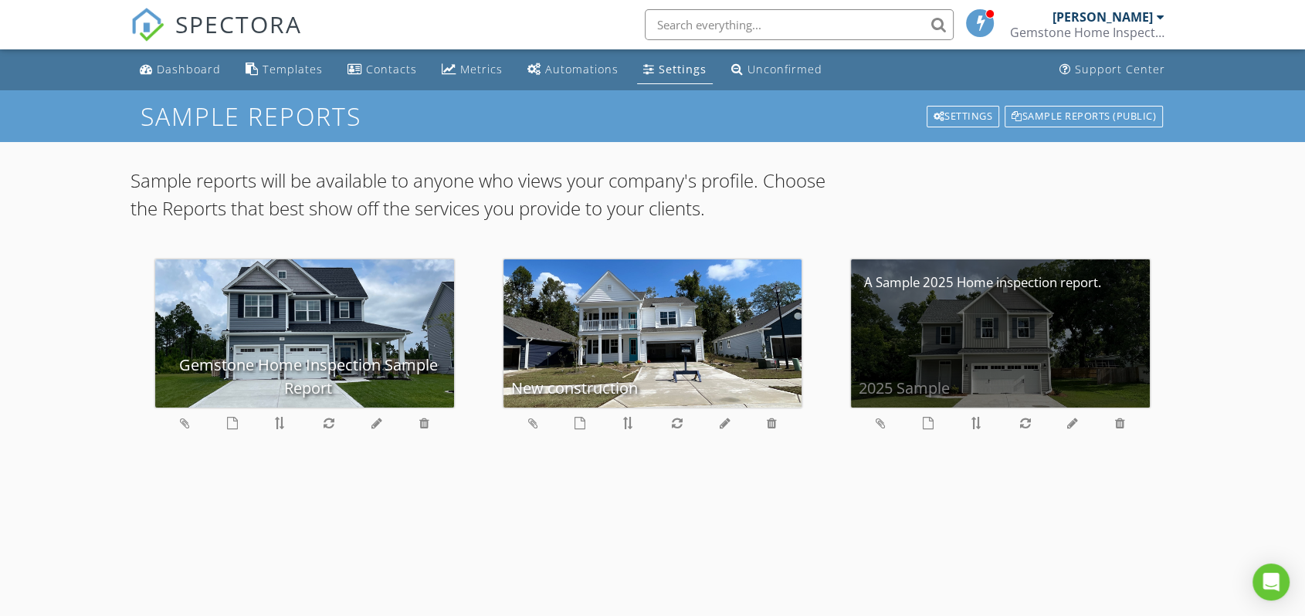
click at [982, 362] on div "2025 Sample" at bounding box center [1000, 333] width 299 height 148
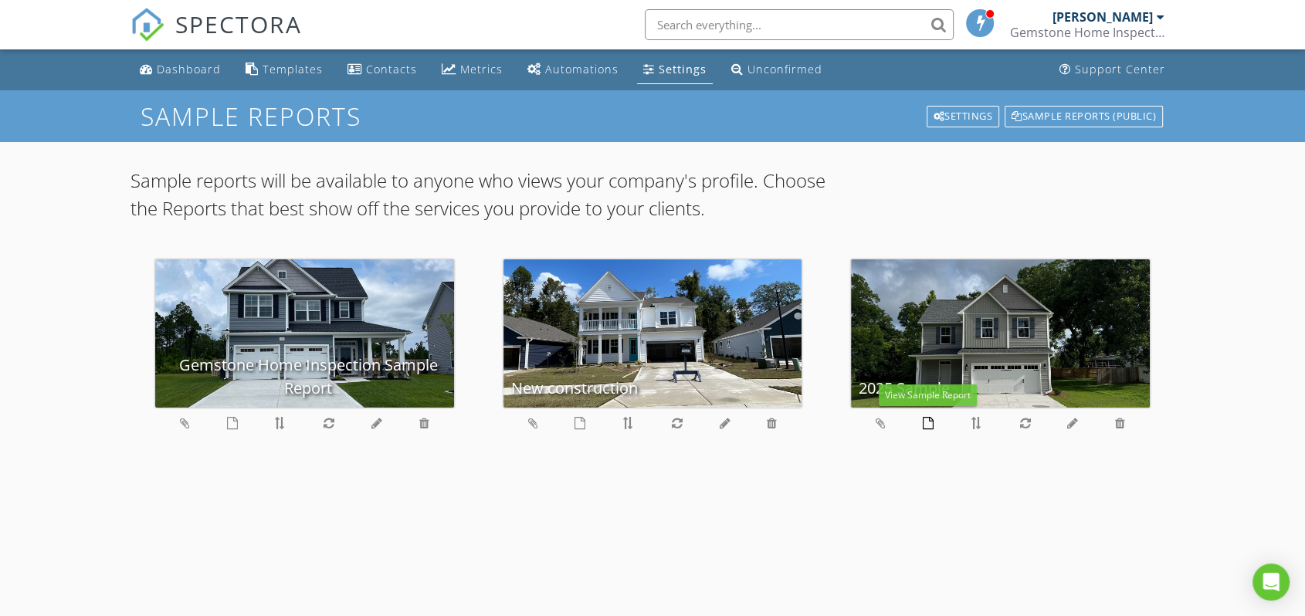
click at [927, 423] on icon at bounding box center [928, 423] width 11 height 12
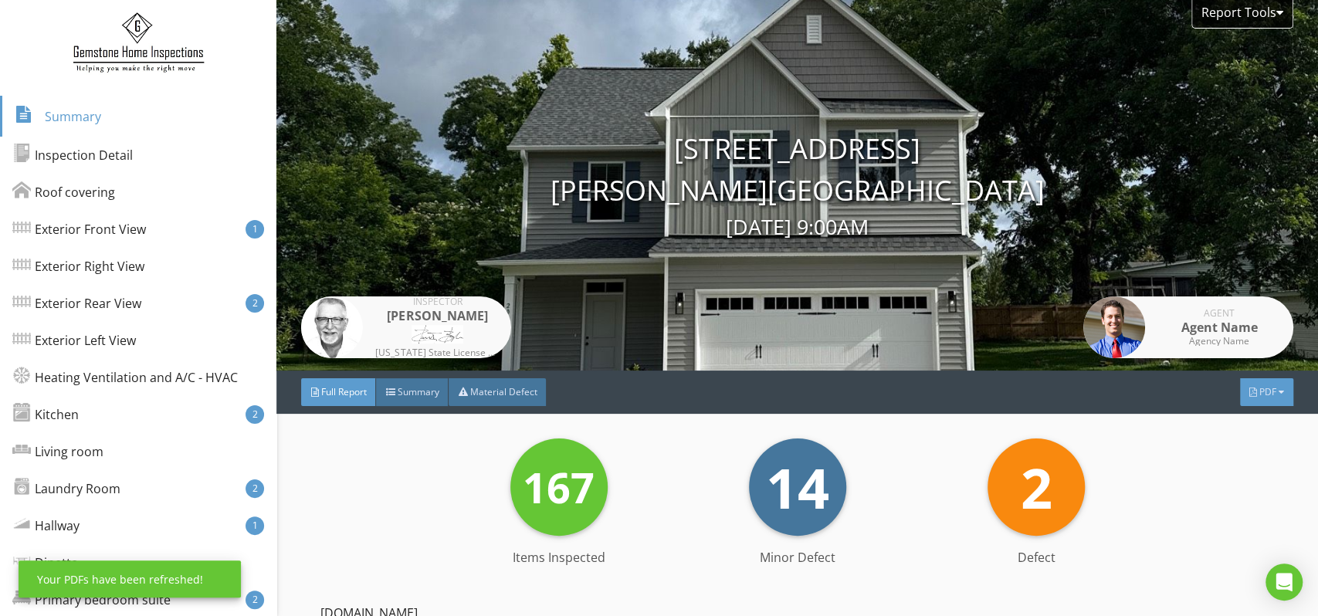
click at [1259, 397] on span "PDF" at bounding box center [1267, 391] width 17 height 13
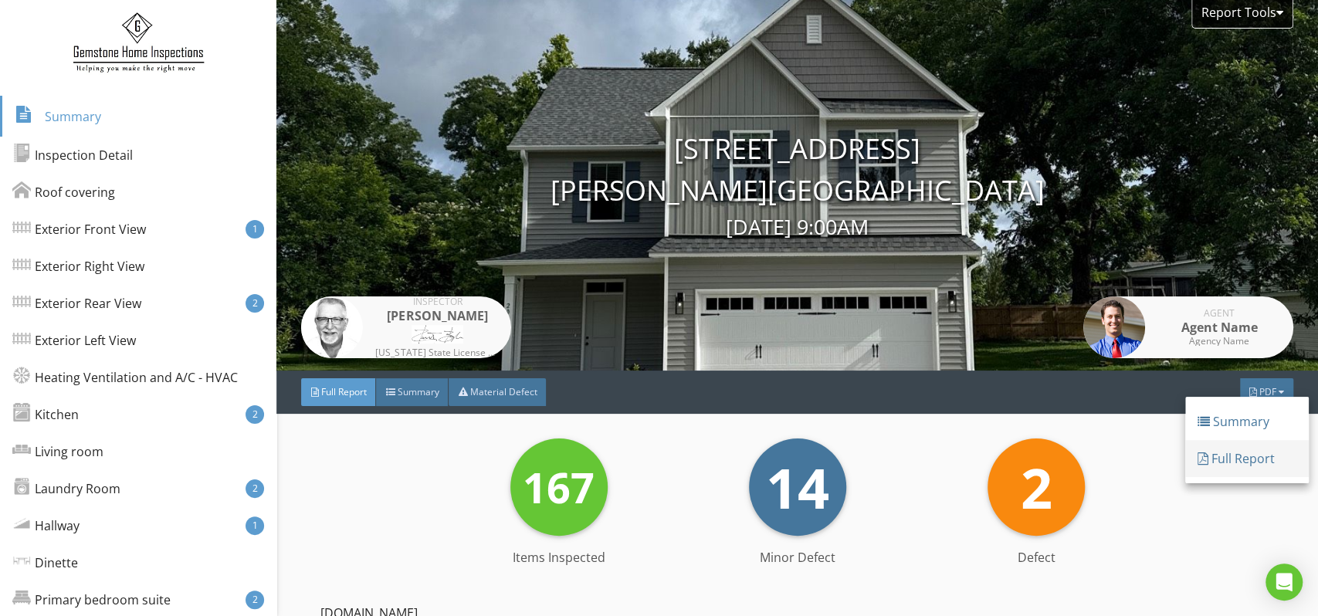
click at [1246, 464] on div "Full Report" at bounding box center [1247, 458] width 99 height 19
click at [1279, 394] on div at bounding box center [1281, 392] width 5 height 9
click at [1255, 424] on div "Summary" at bounding box center [1247, 418] width 99 height 19
click at [1259, 391] on span "PDF" at bounding box center [1267, 391] width 17 height 13
click at [1239, 452] on div "Full Report" at bounding box center [1247, 452] width 99 height 19
